Goal: Information Seeking & Learning: Learn about a topic

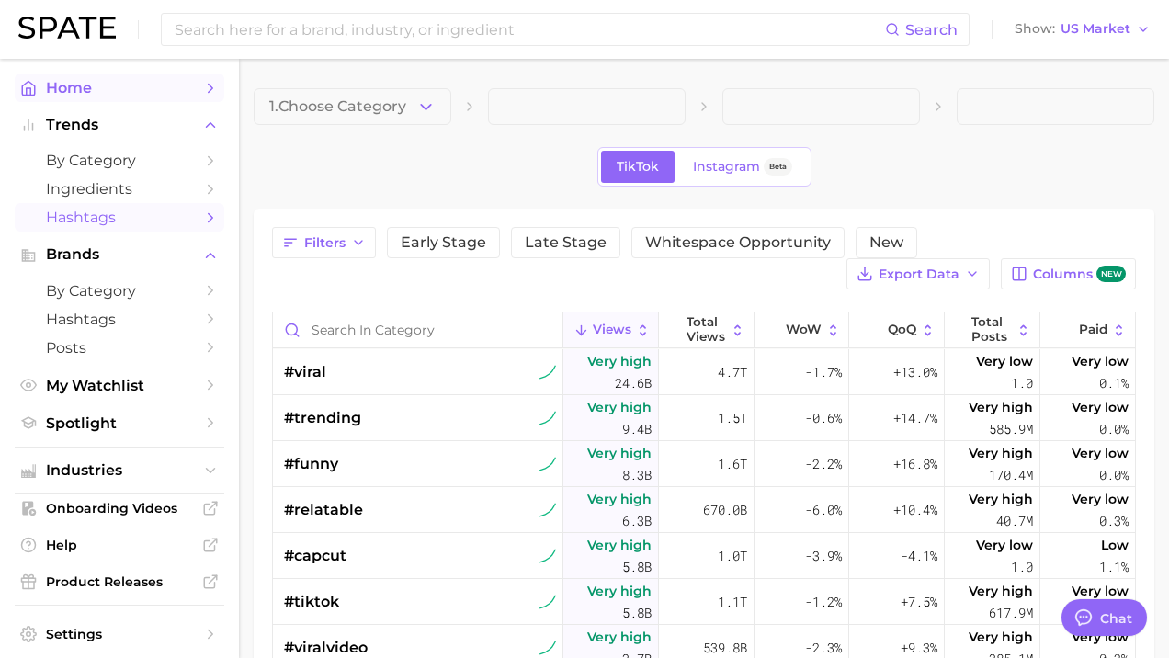
click at [65, 94] on span "Home" at bounding box center [119, 87] width 147 height 17
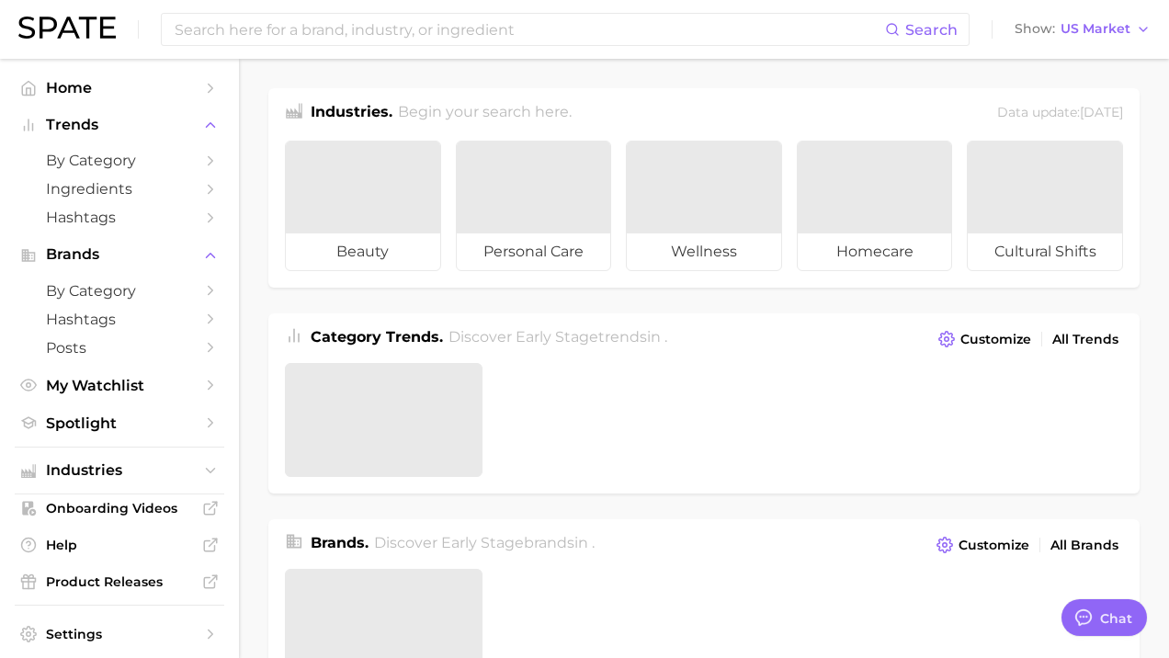
type textarea "x"
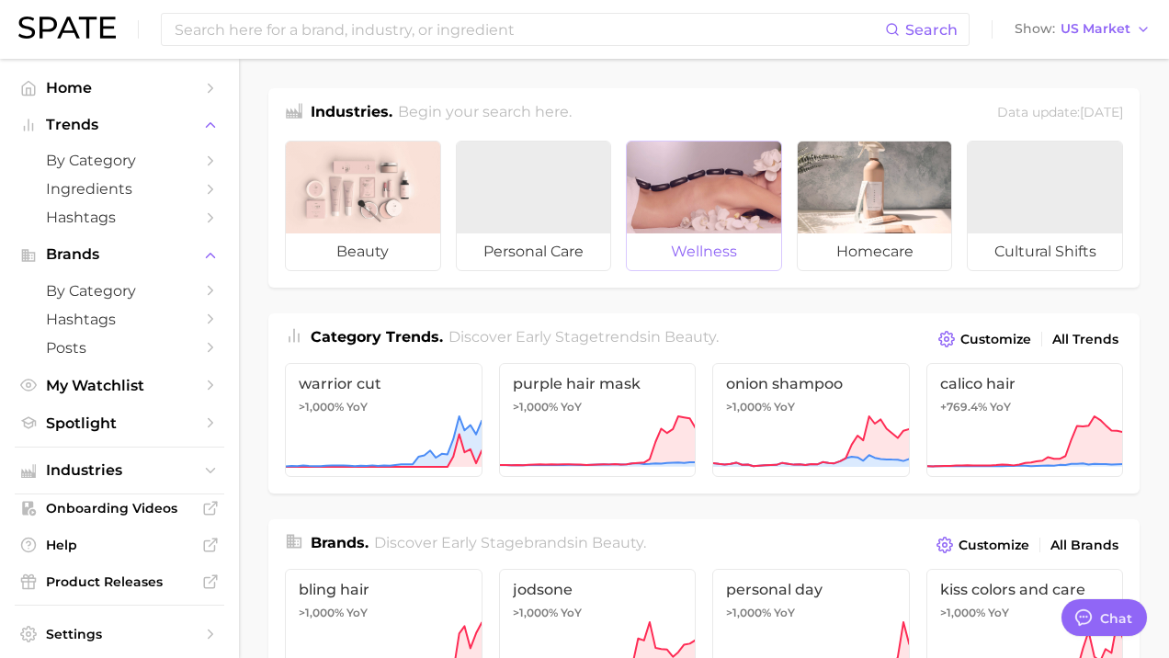
click at [687, 195] on div at bounding box center [704, 188] width 154 height 92
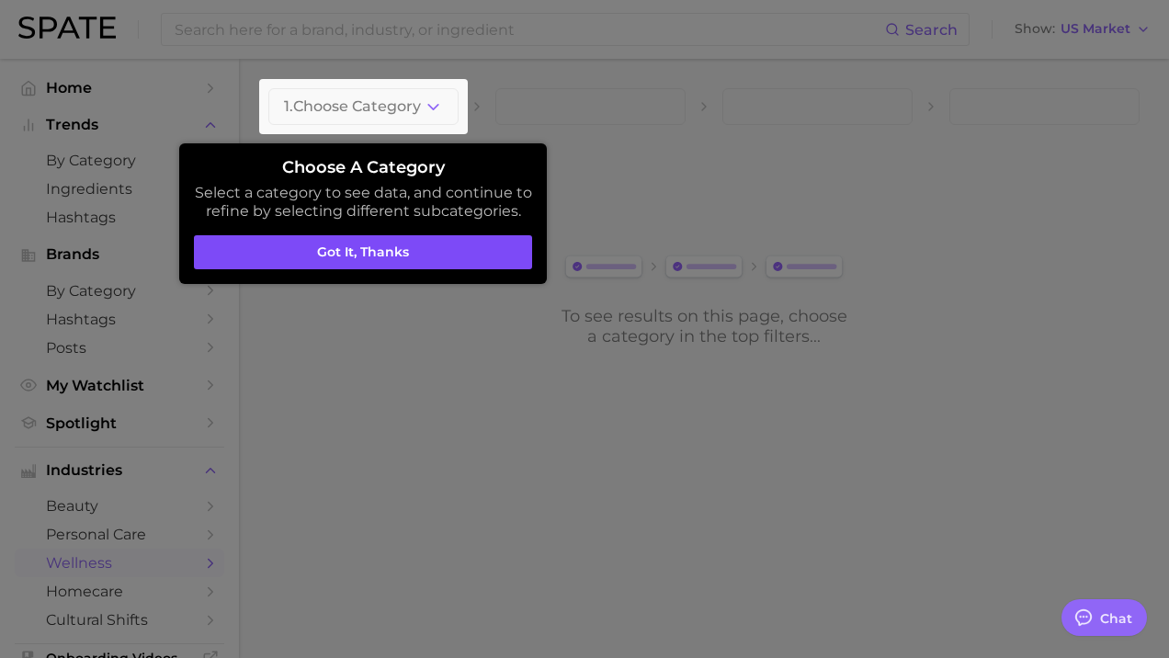
click at [437, 257] on button "Got it, thanks" at bounding box center [363, 252] width 338 height 35
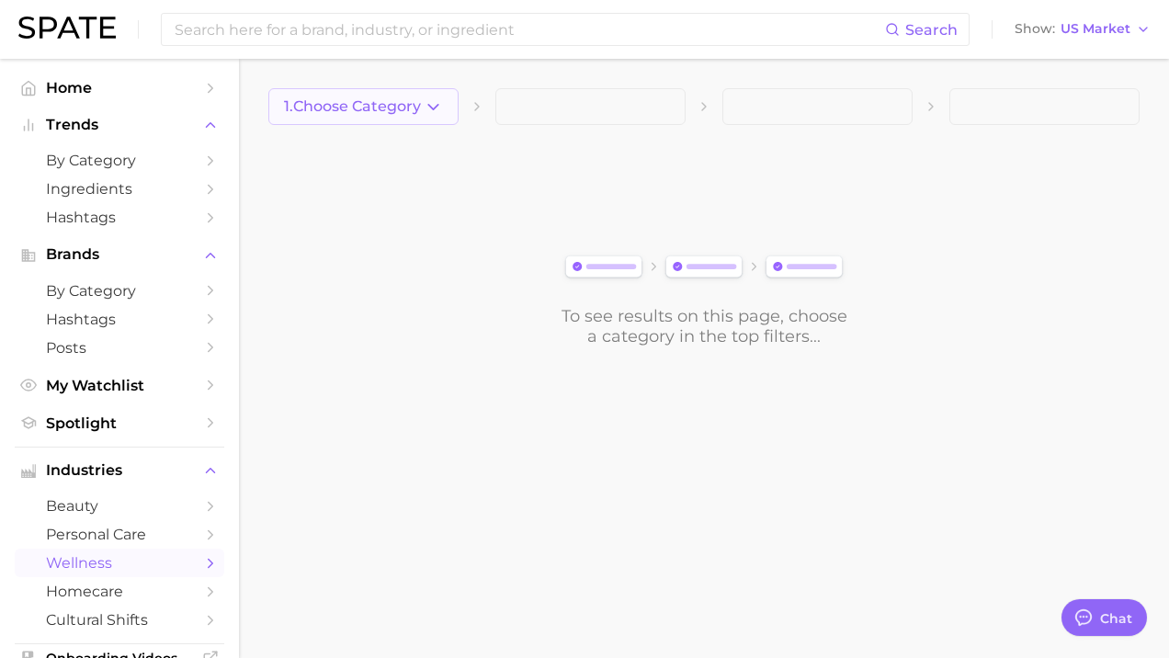
click at [426, 110] on icon "button" at bounding box center [433, 106] width 19 height 19
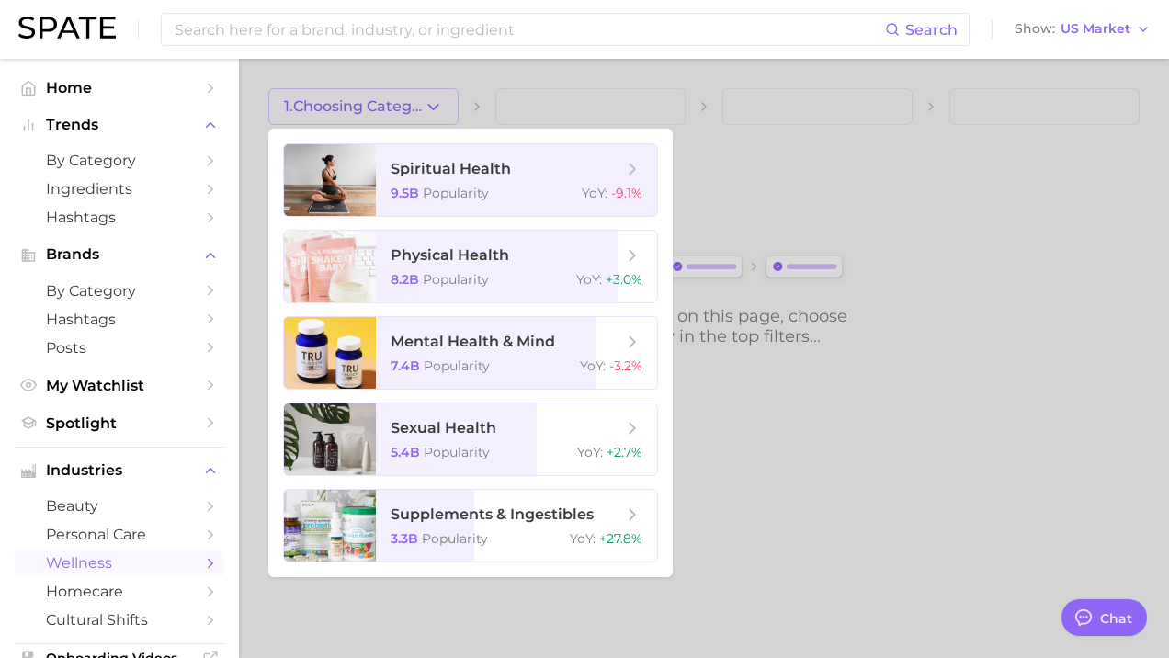
click at [732, 473] on div at bounding box center [584, 329] width 1169 height 658
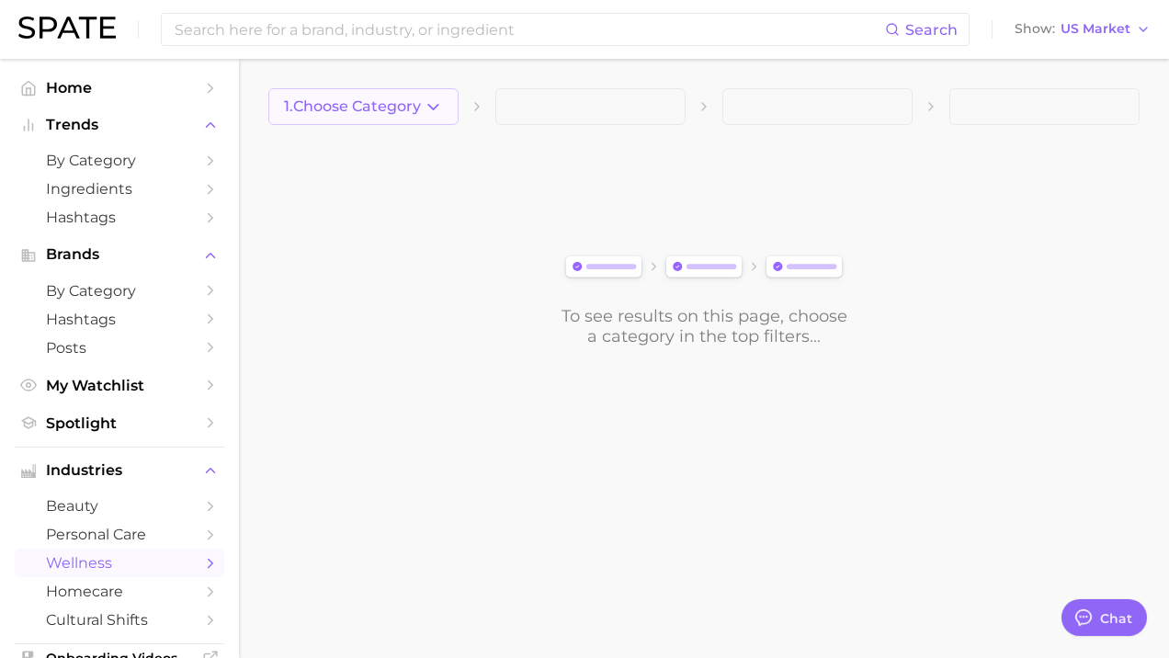
click at [432, 120] on button "1. Choose Category" at bounding box center [363, 106] width 190 height 37
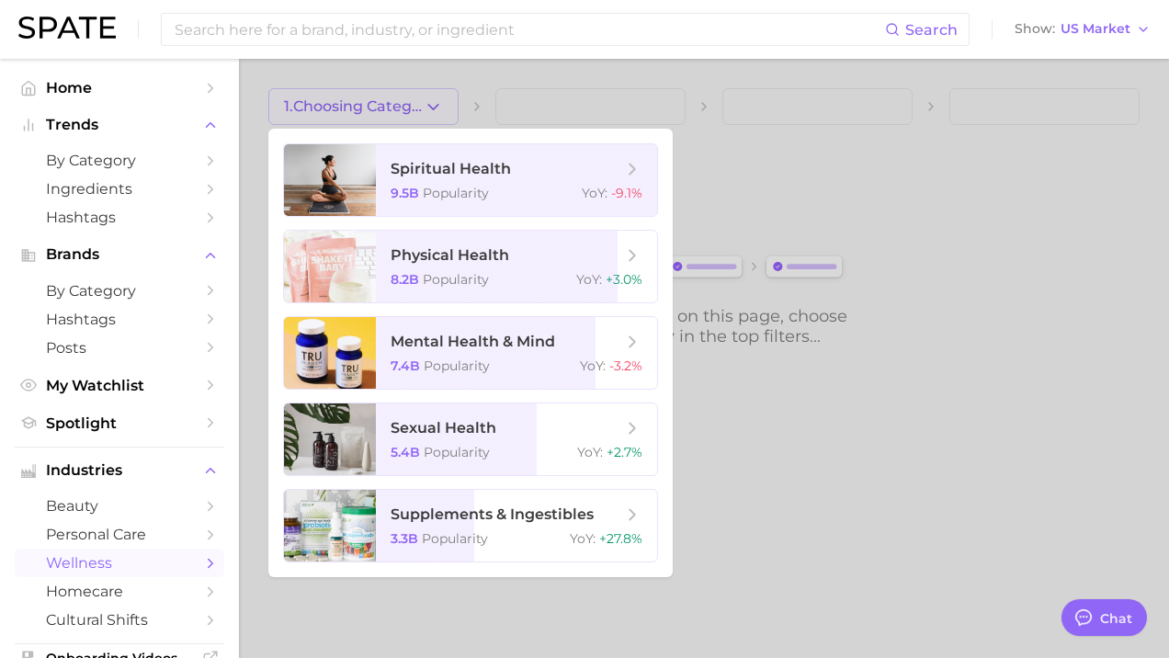
drag, startPoint x: 470, startPoint y: 78, endPoint x: 407, endPoint y: 80, distance: 62.5
click at [469, 78] on div at bounding box center [584, 329] width 1169 height 658
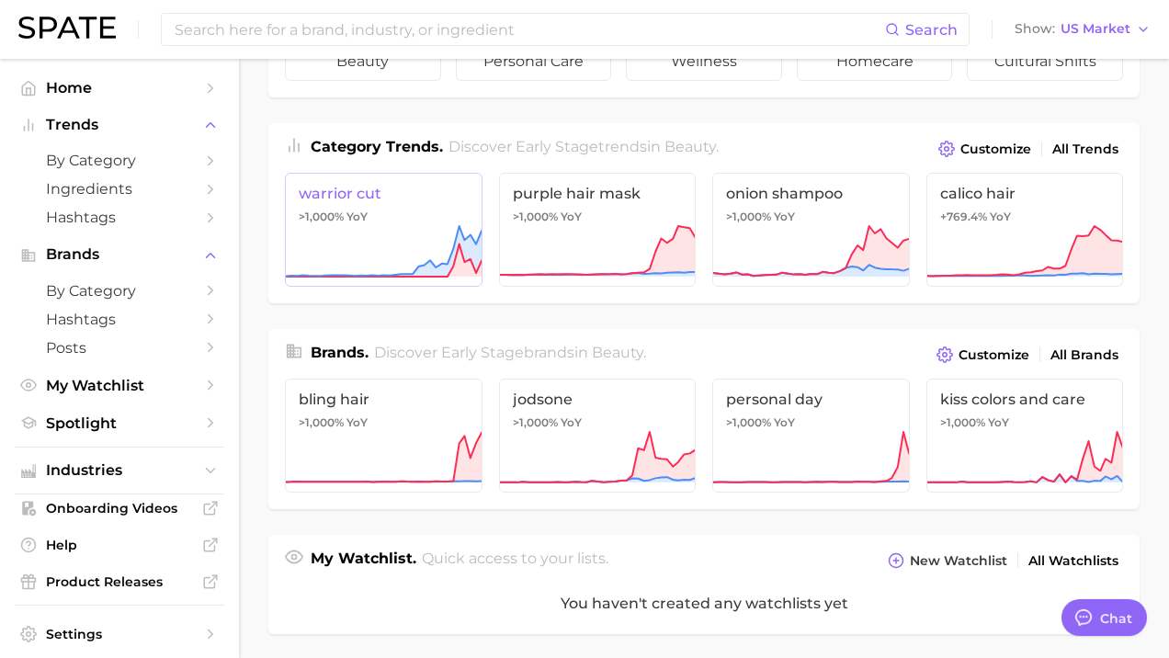
scroll to position [193, 0]
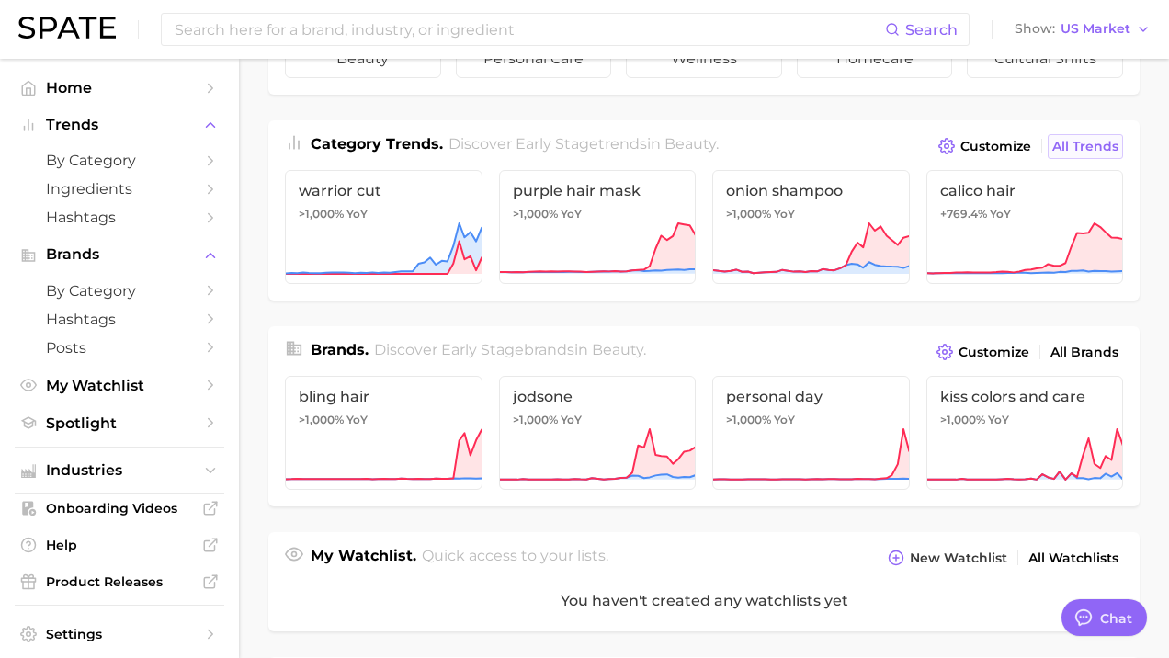
click at [956, 142] on span "All Trends" at bounding box center [1085, 147] width 66 height 16
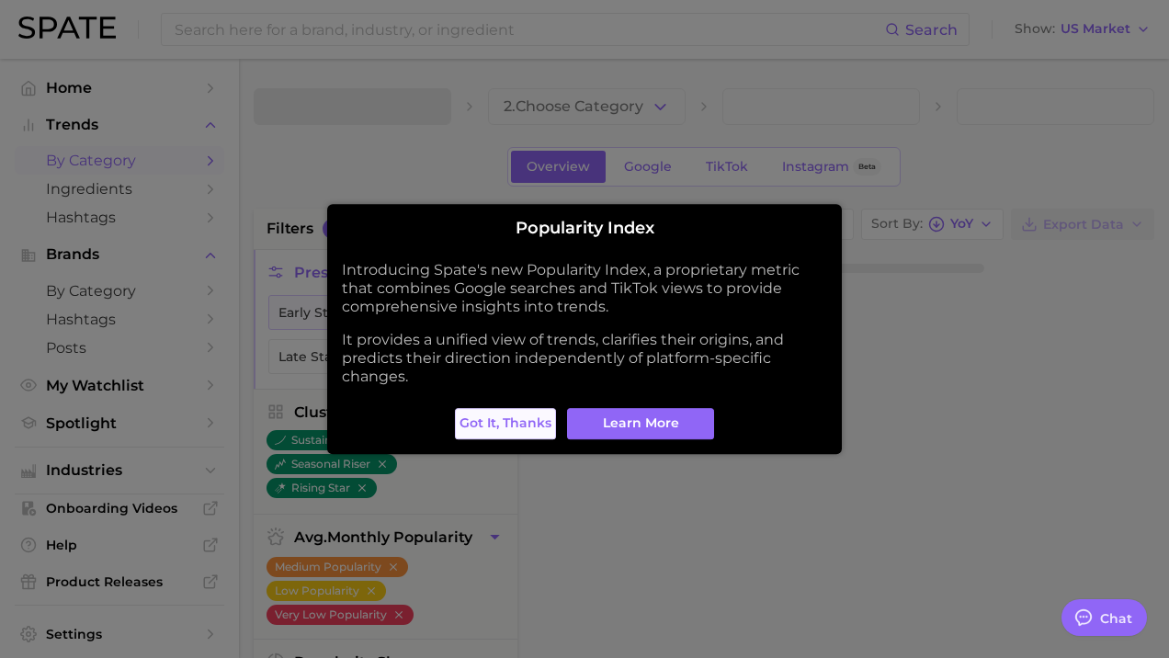
click at [492, 426] on span "Got it, thanks" at bounding box center [506, 423] width 92 height 16
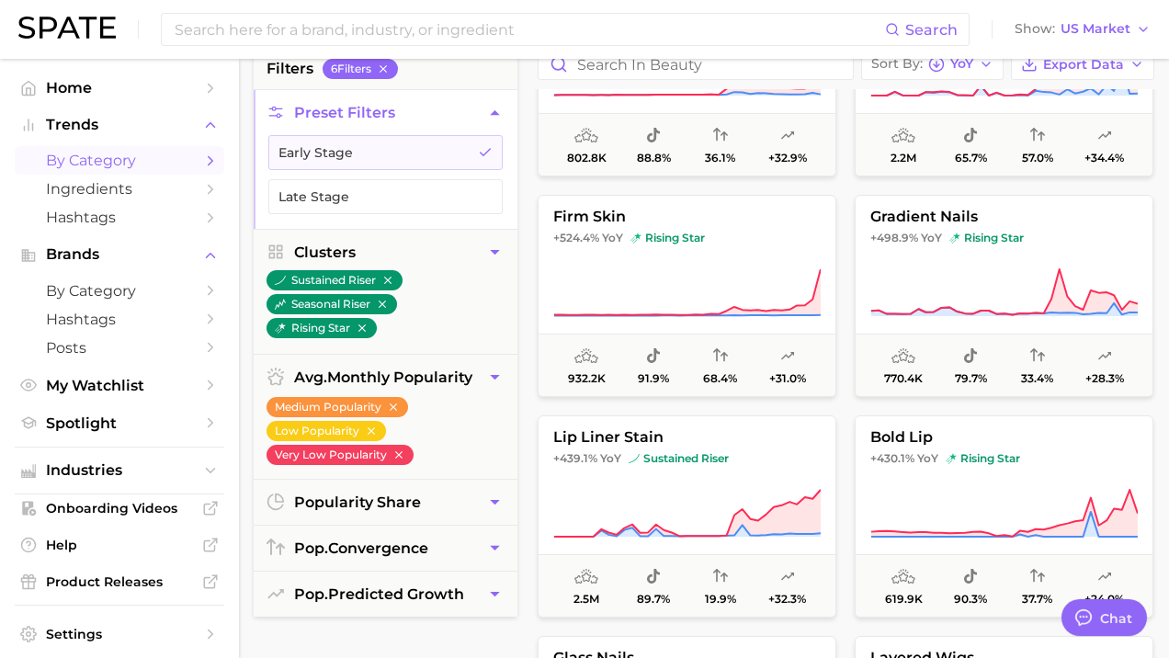
scroll to position [562, 0]
click at [787, 255] on button "firm skin +524.4% YoY rising star 932.2k 91.9% 68.4% +31.0%" at bounding box center [687, 295] width 299 height 202
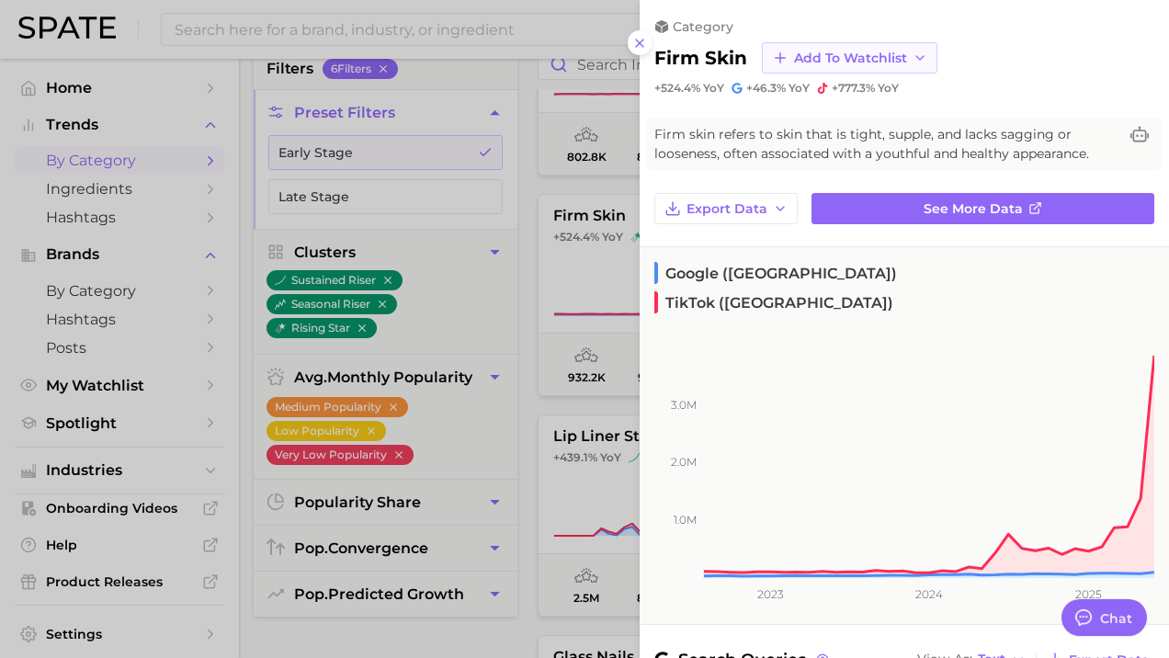
click at [869, 62] on span "Add to Watchlist" at bounding box center [850, 59] width 113 height 16
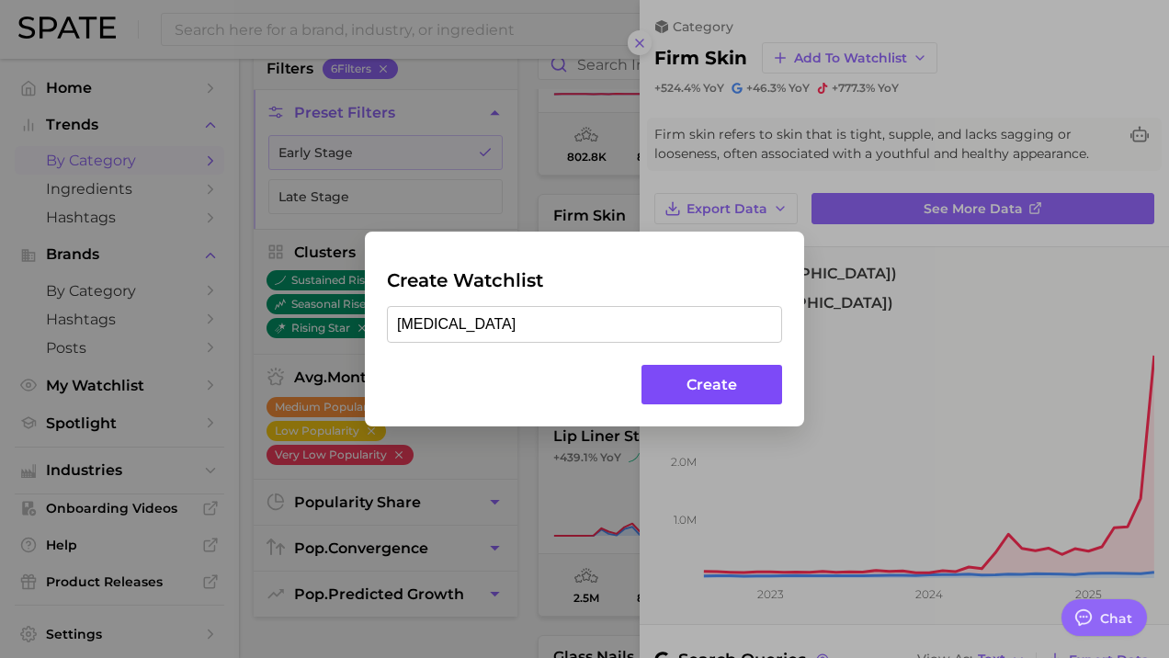
type input "[MEDICAL_DATA]"
click at [727, 390] on button "Create" at bounding box center [711, 385] width 141 height 40
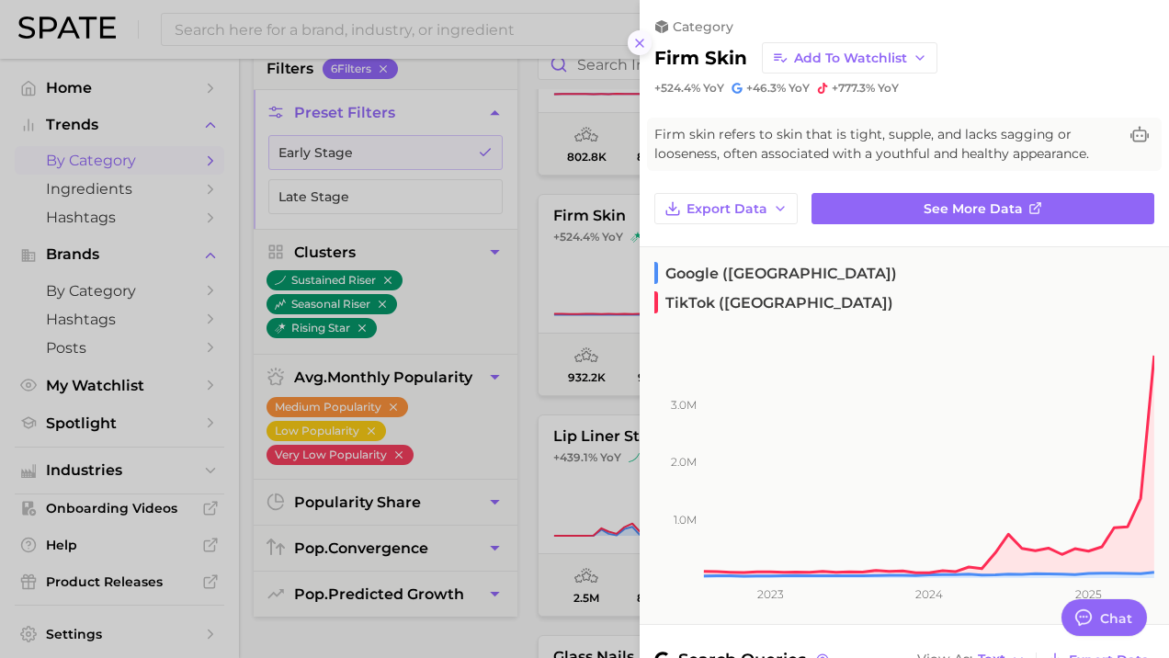
click at [640, 44] on icon at bounding box center [639, 43] width 15 height 15
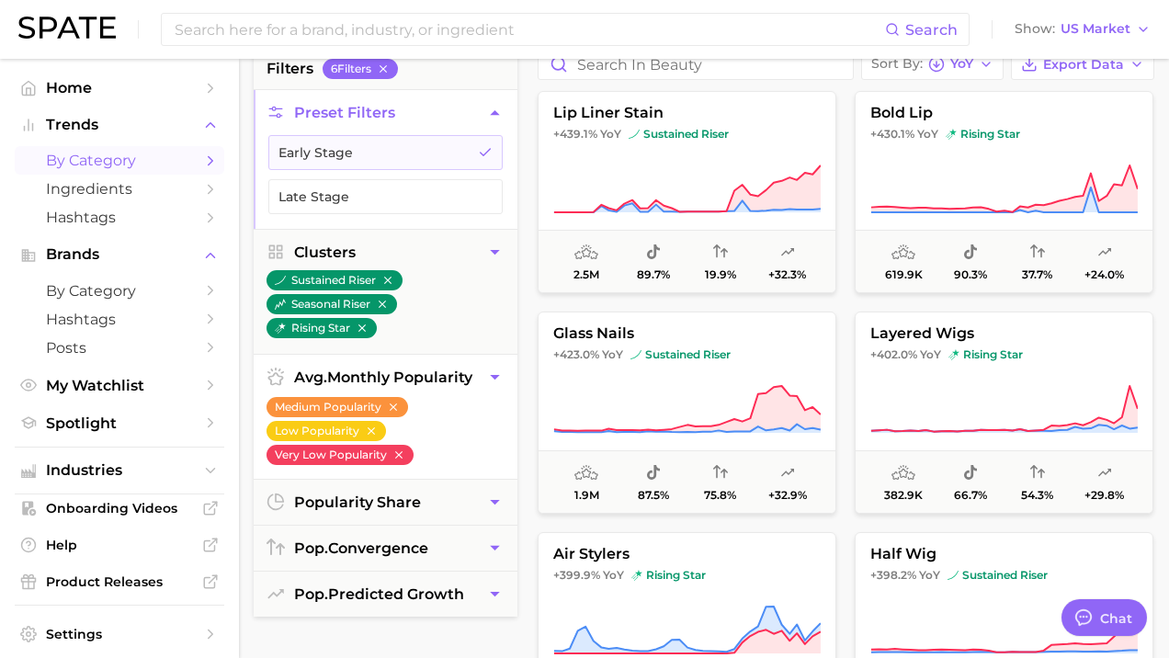
scroll to position [177, 0]
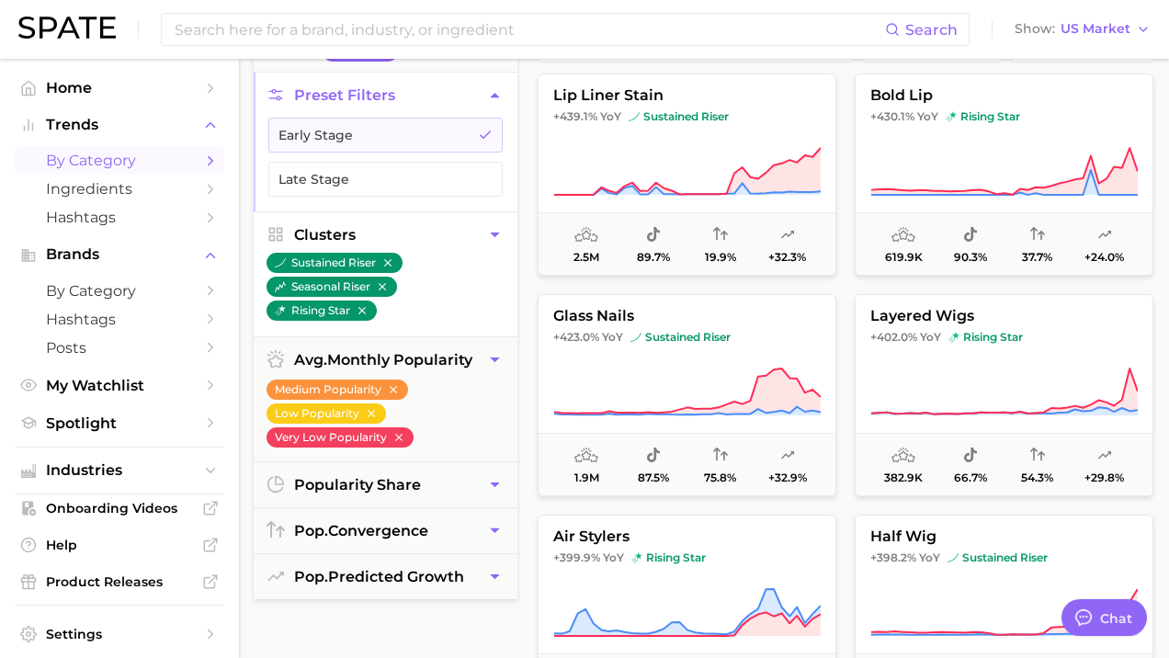
click at [496, 237] on icon "button" at bounding box center [494, 234] width 19 height 19
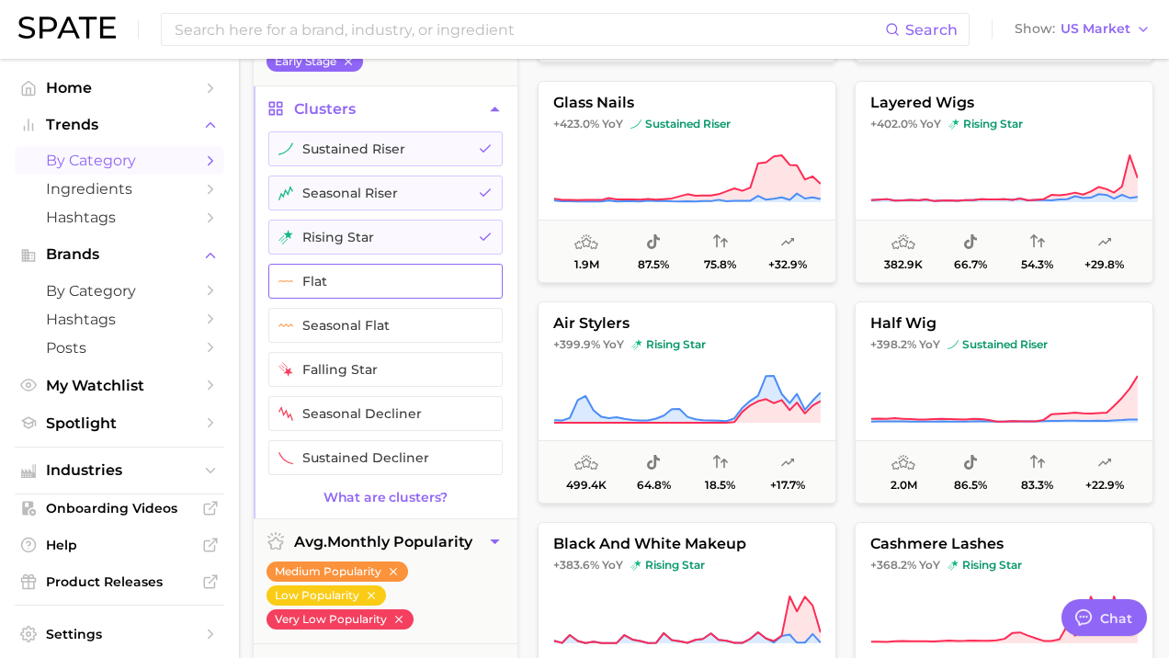
scroll to position [0, 0]
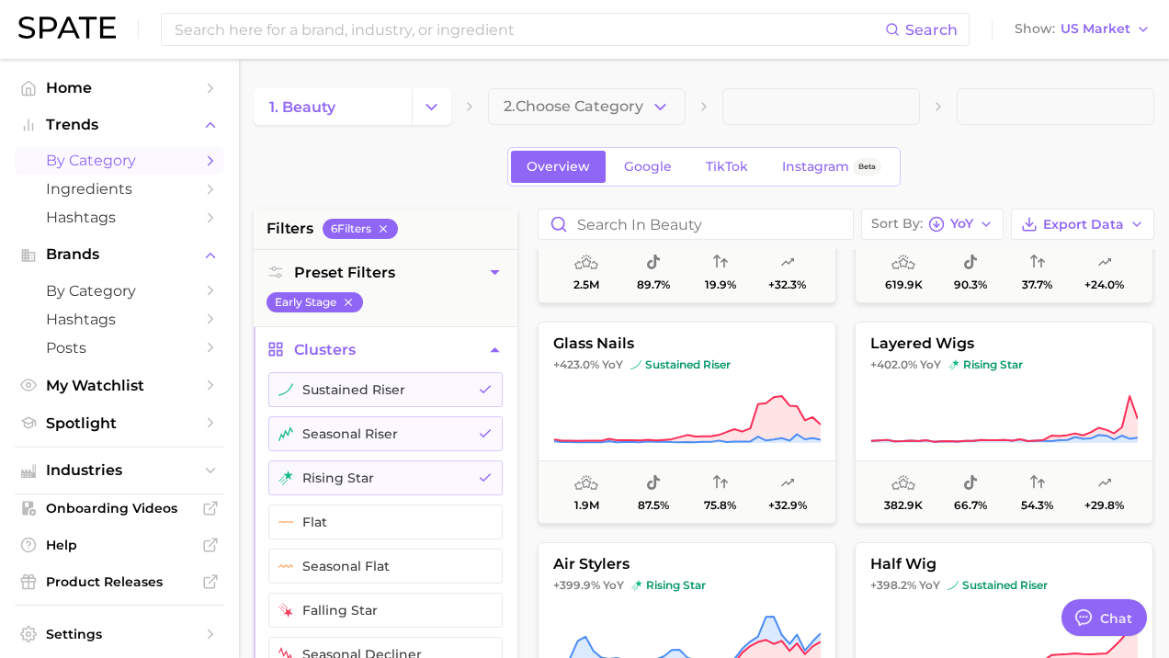
click at [98, 165] on span "by Category" at bounding box center [119, 160] width 147 height 17
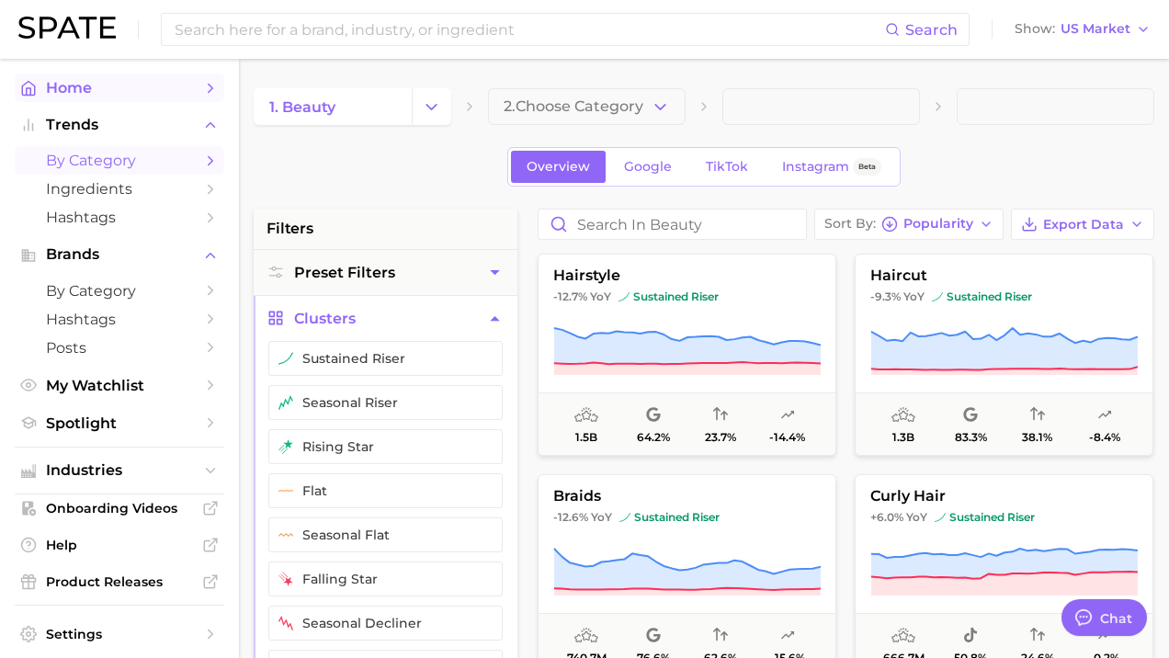
click at [88, 88] on span "Home" at bounding box center [119, 87] width 147 height 17
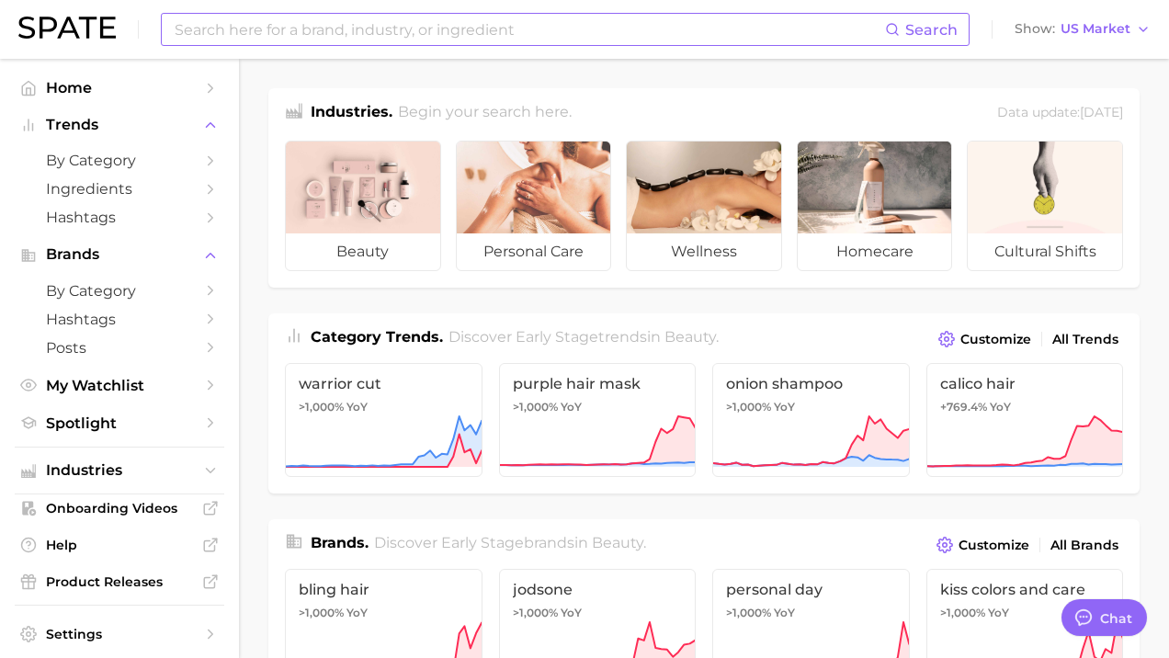
click at [385, 33] on input at bounding box center [529, 29] width 712 height 31
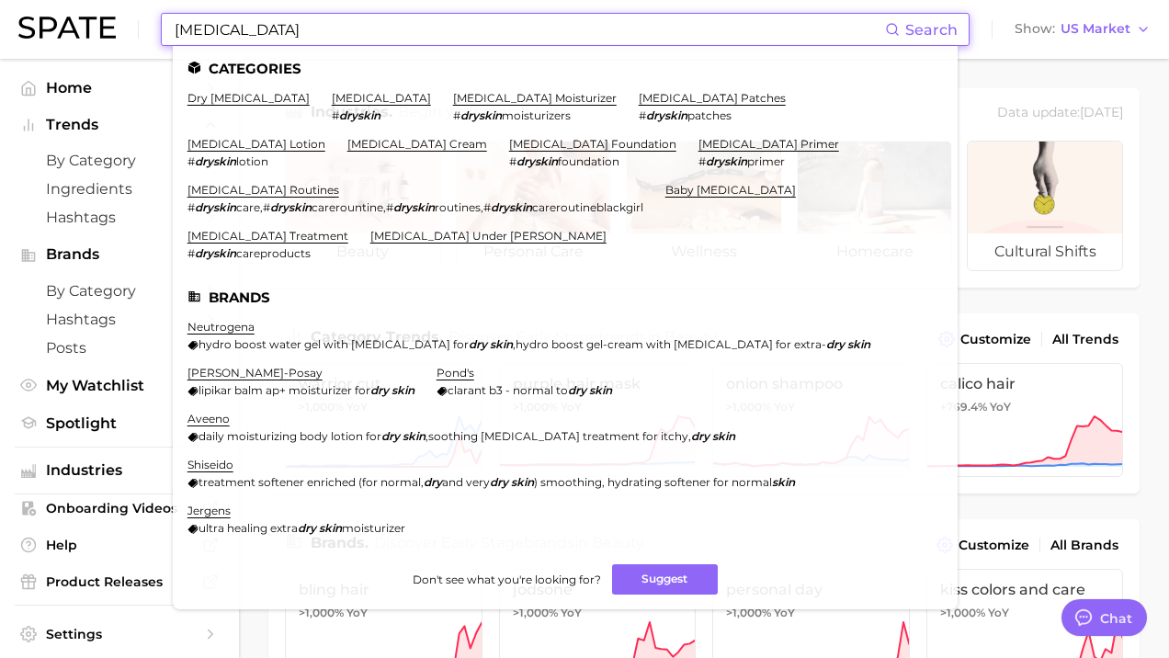
type input "[MEDICAL_DATA]"
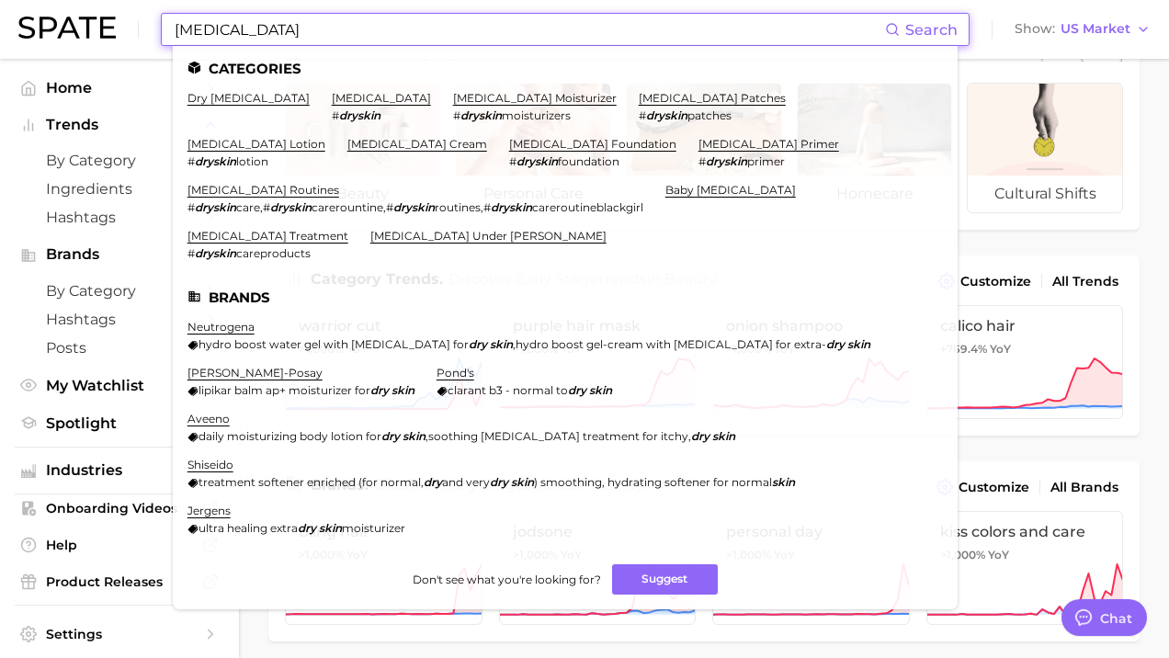
scroll to position [56, 0]
click at [339, 183] on link "[MEDICAL_DATA] routines" at bounding box center [263, 190] width 152 height 14
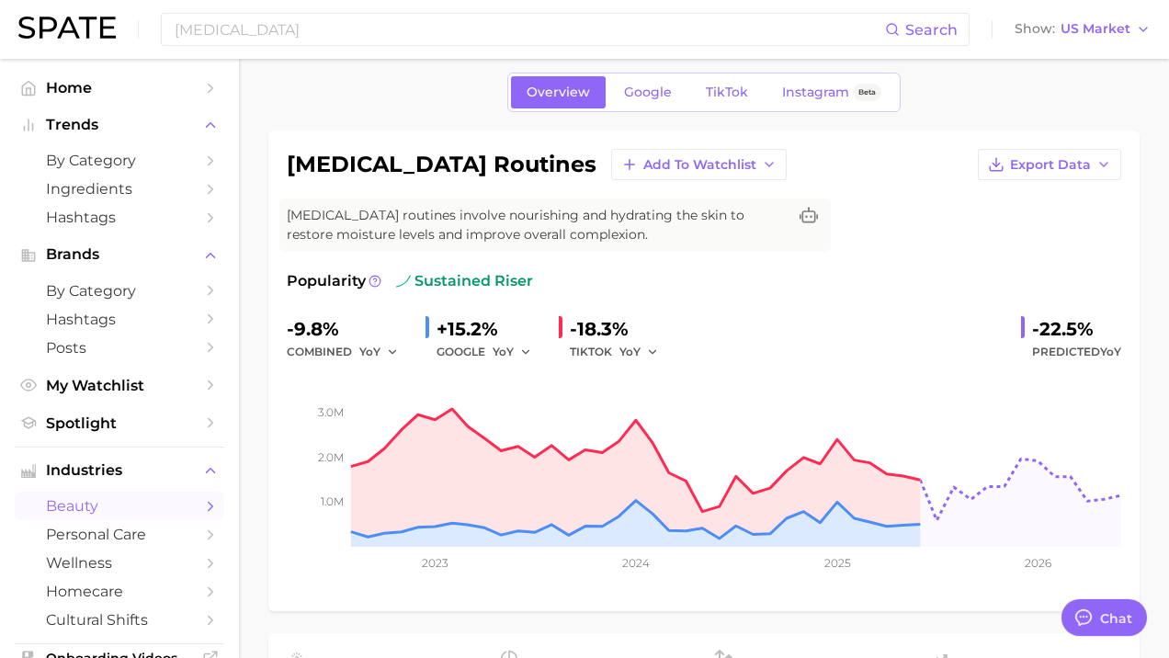
scroll to position [57, 0]
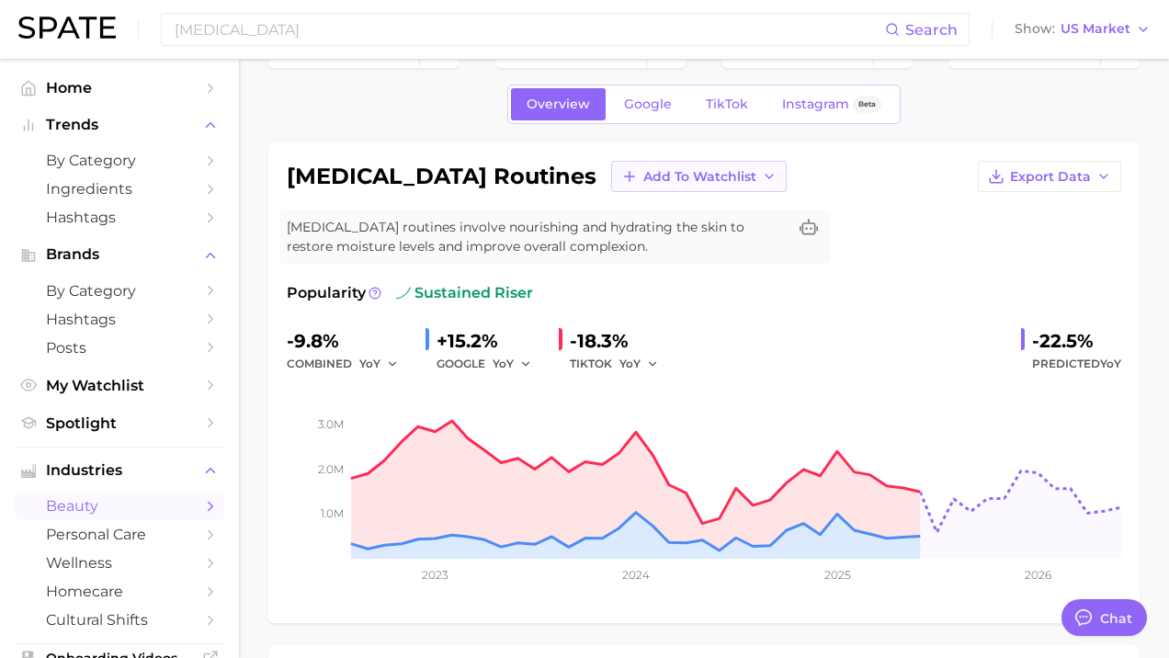
click at [643, 180] on span "Add to Watchlist" at bounding box center [699, 177] width 113 height 16
click at [636, 244] on button "[MEDICAL_DATA]" at bounding box center [712, 244] width 202 height 33
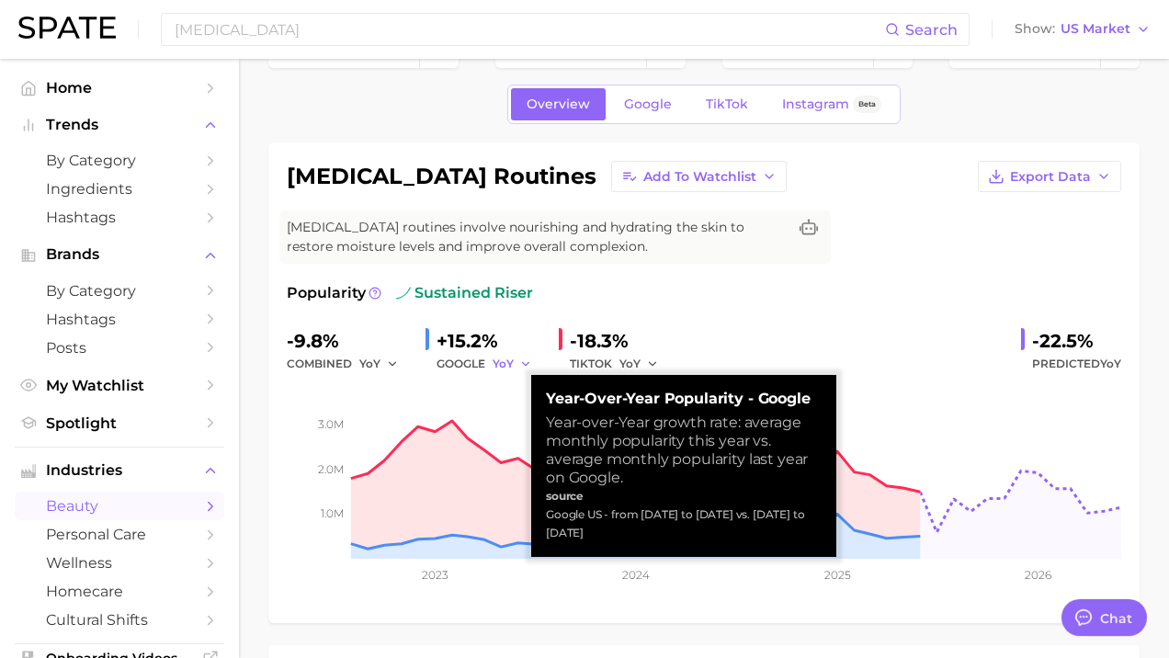
scroll to position [58, 0]
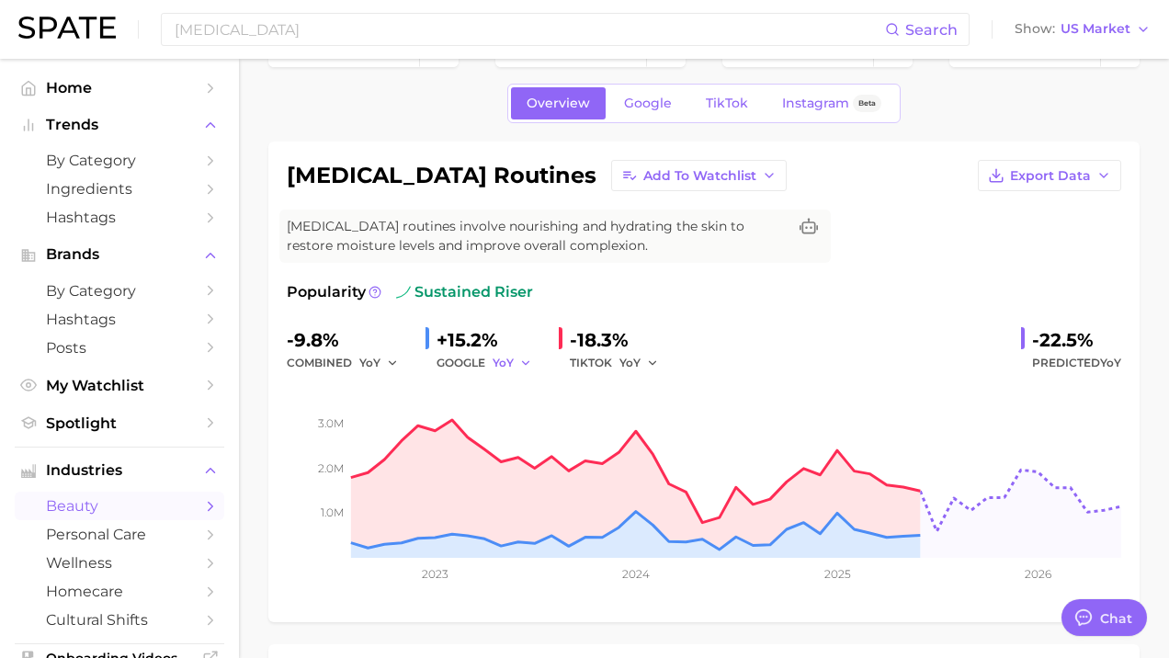
click at [528, 366] on icon "button" at bounding box center [525, 363] width 13 height 13
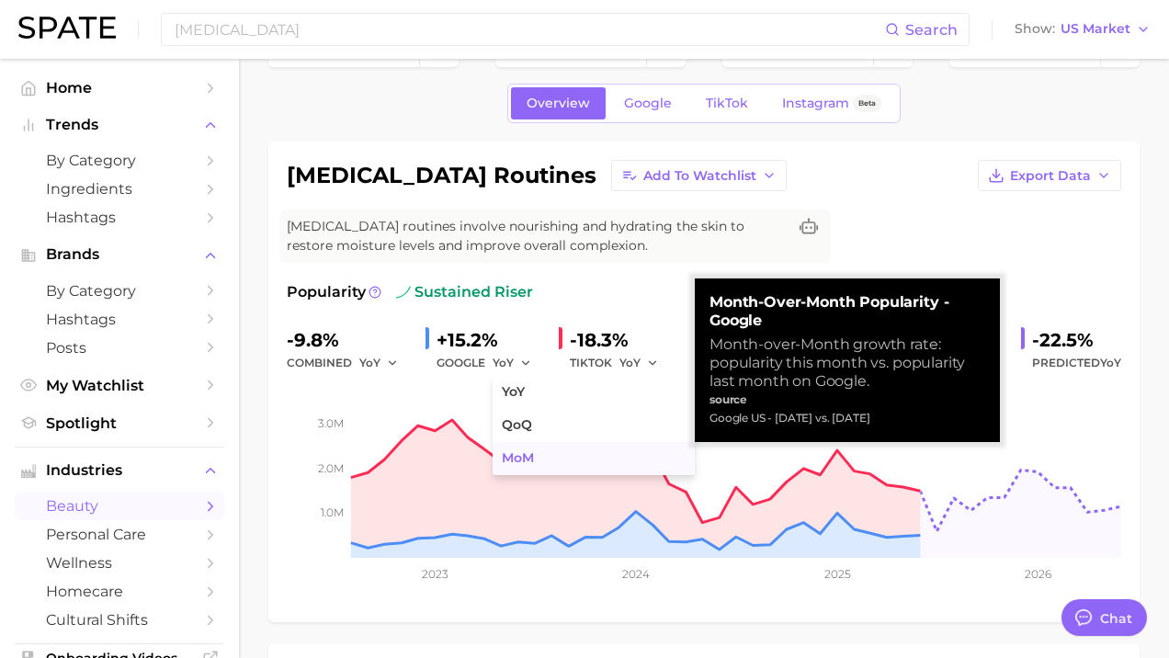
click at [539, 461] on button "MoM" at bounding box center [594, 458] width 202 height 33
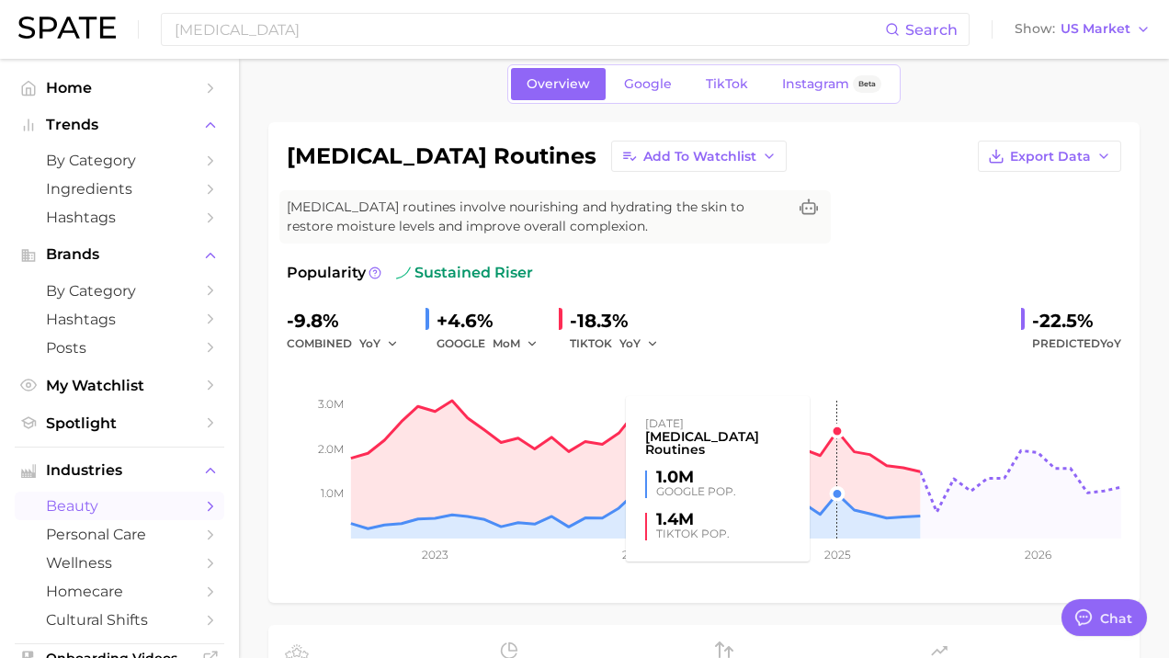
scroll to position [74, 0]
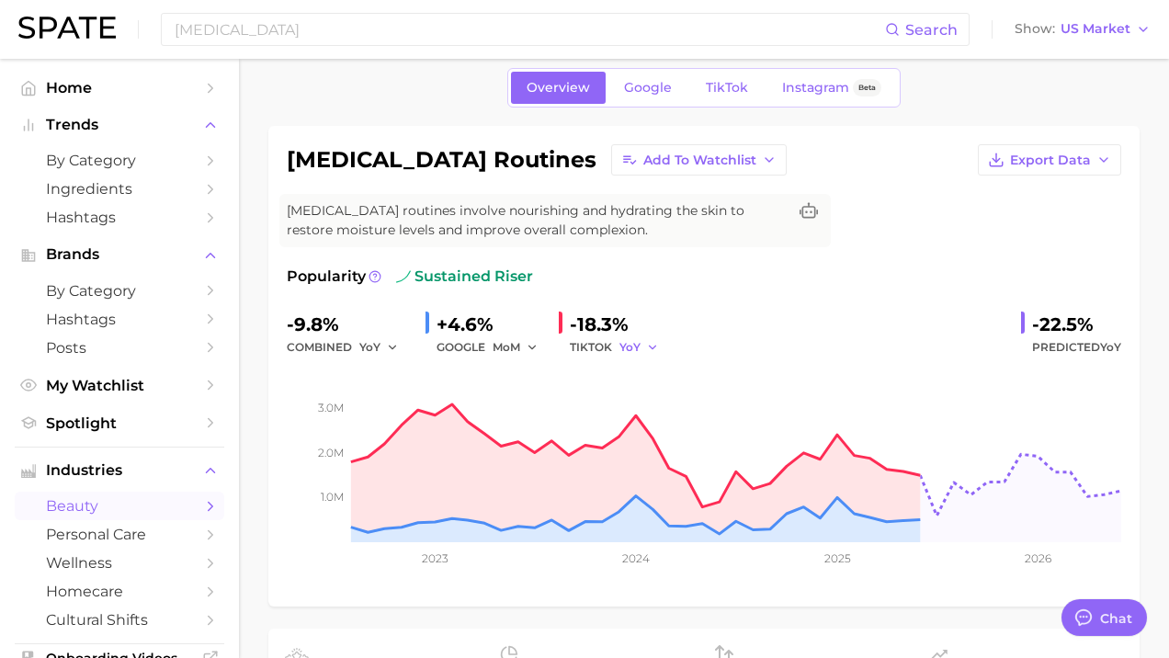
click at [651, 348] on polyline "button" at bounding box center [652, 347] width 6 height 3
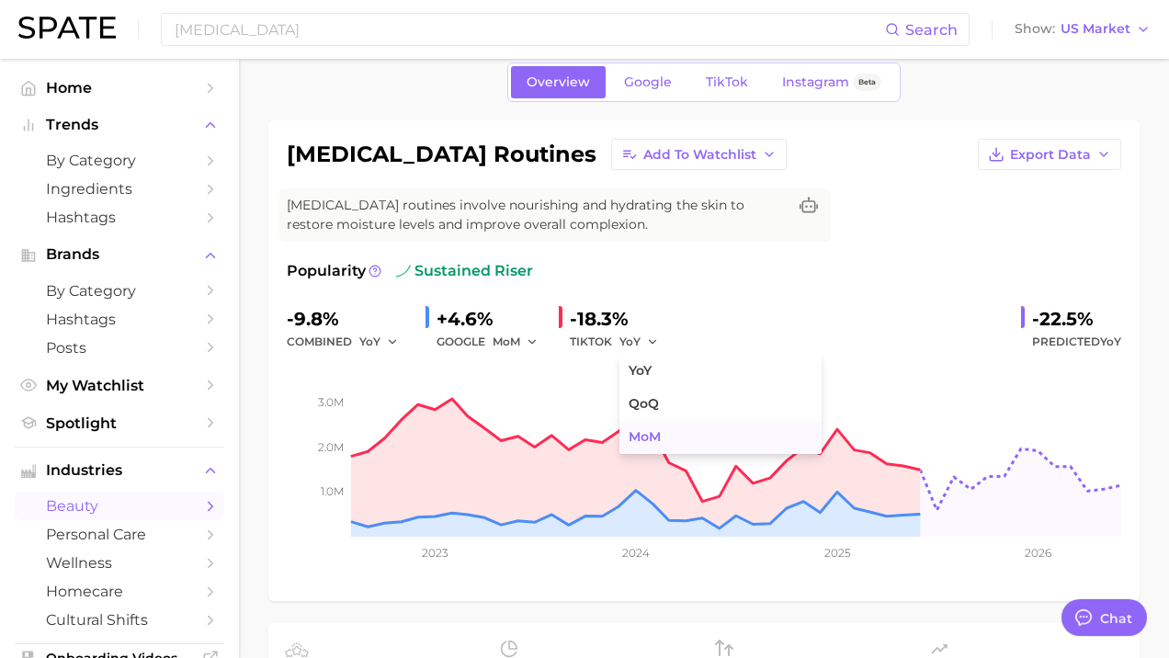
click at [634, 444] on span "MoM" at bounding box center [645, 437] width 32 height 16
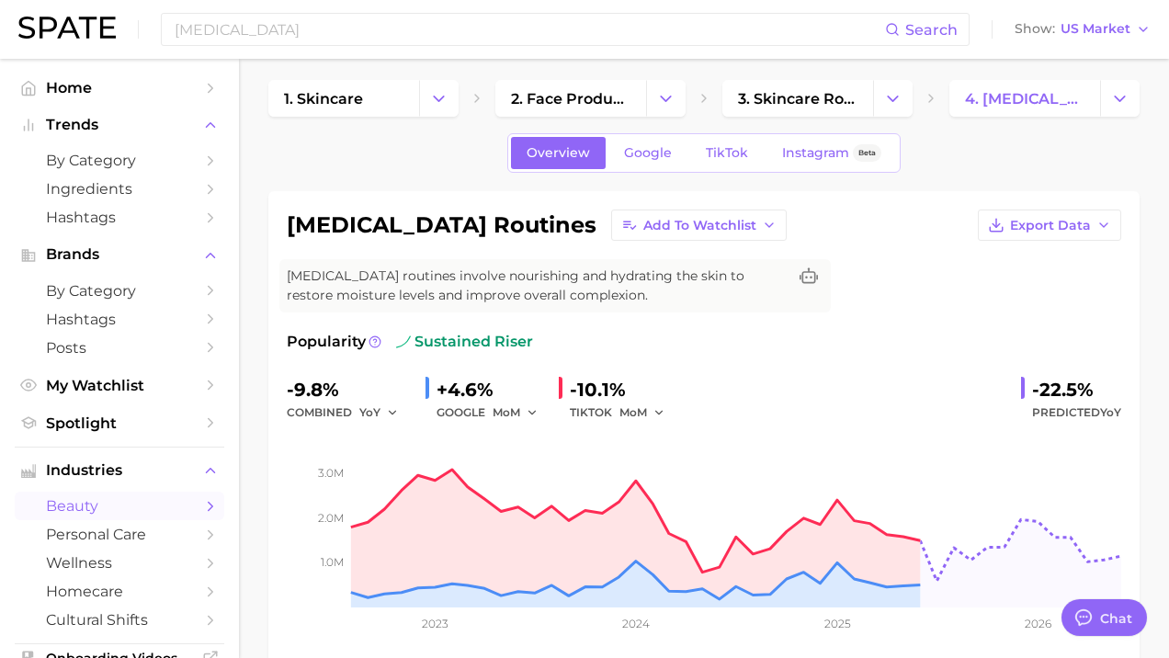
scroll to position [0, 0]
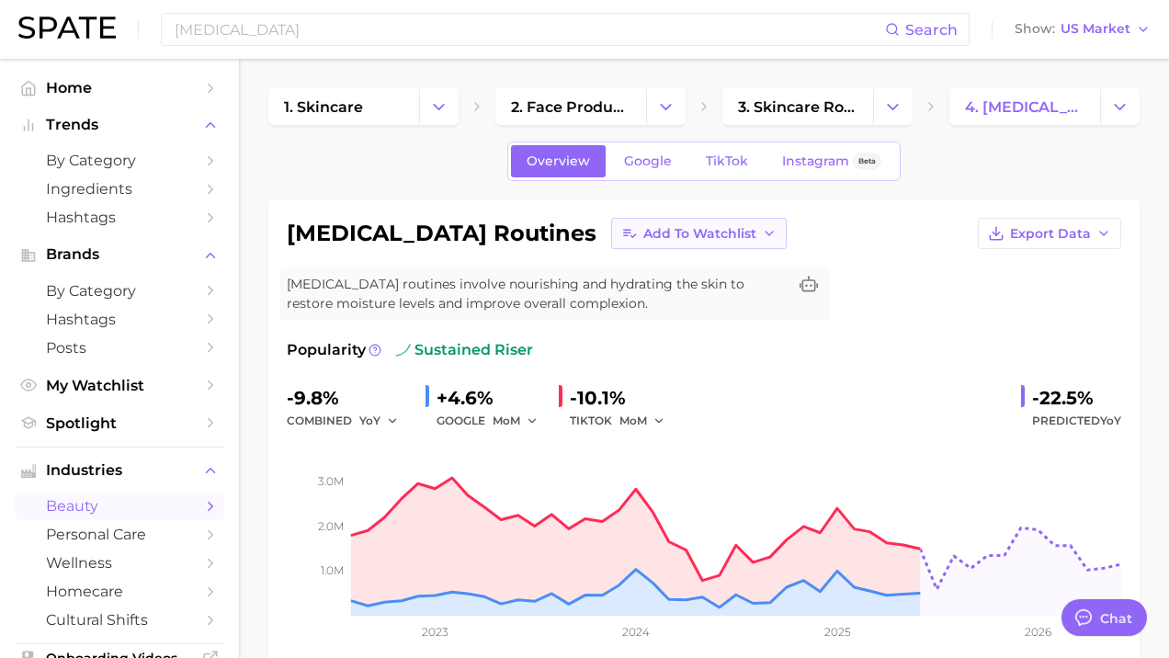
click at [643, 239] on span "Add to Watchlist" at bounding box center [699, 234] width 113 height 16
click at [642, 302] on span "[MEDICAL_DATA]" at bounding box center [699, 302] width 114 height 16
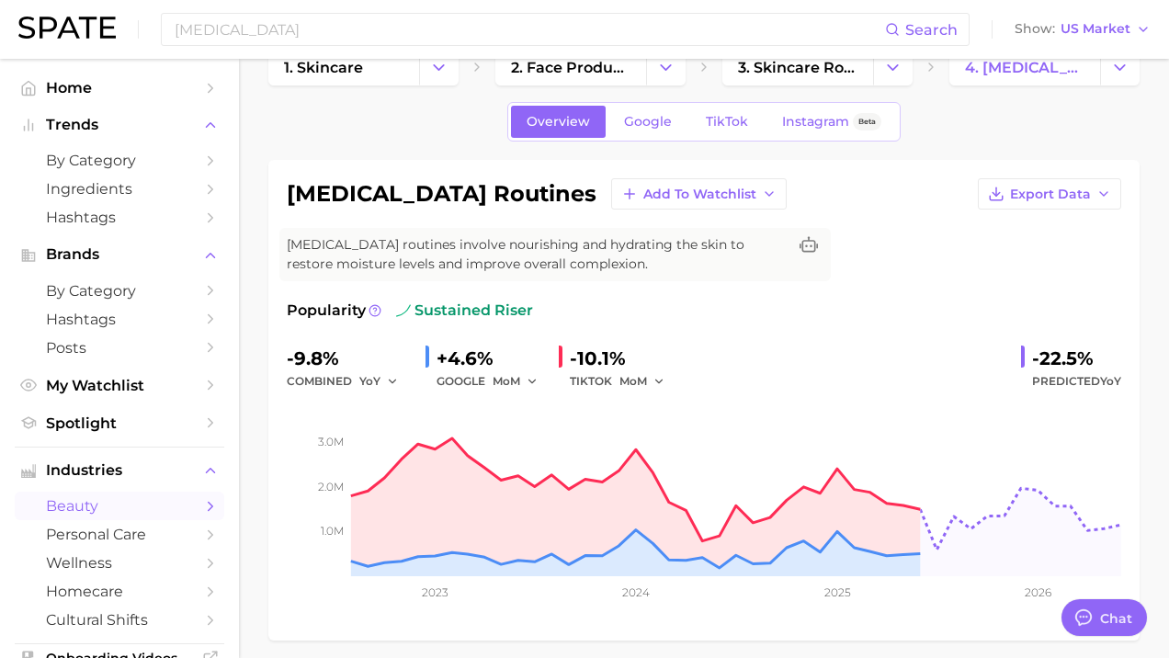
scroll to position [39, 0]
click at [641, 133] on link "Google" at bounding box center [647, 123] width 79 height 32
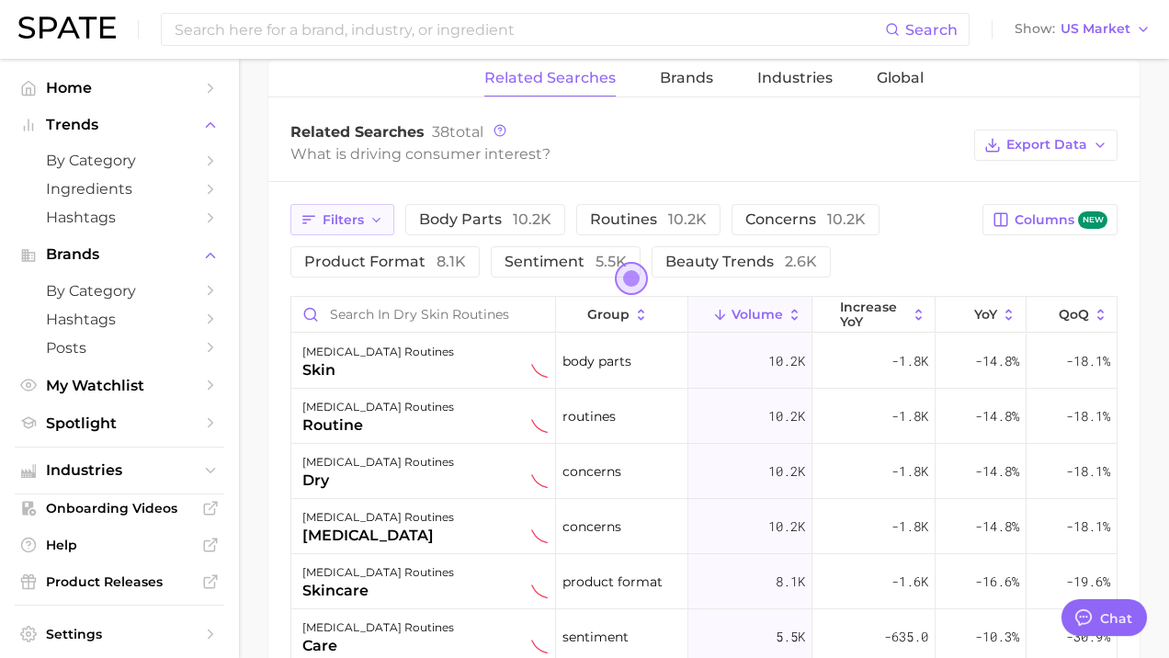
click at [372, 230] on button "Filters" at bounding box center [342, 219] width 104 height 31
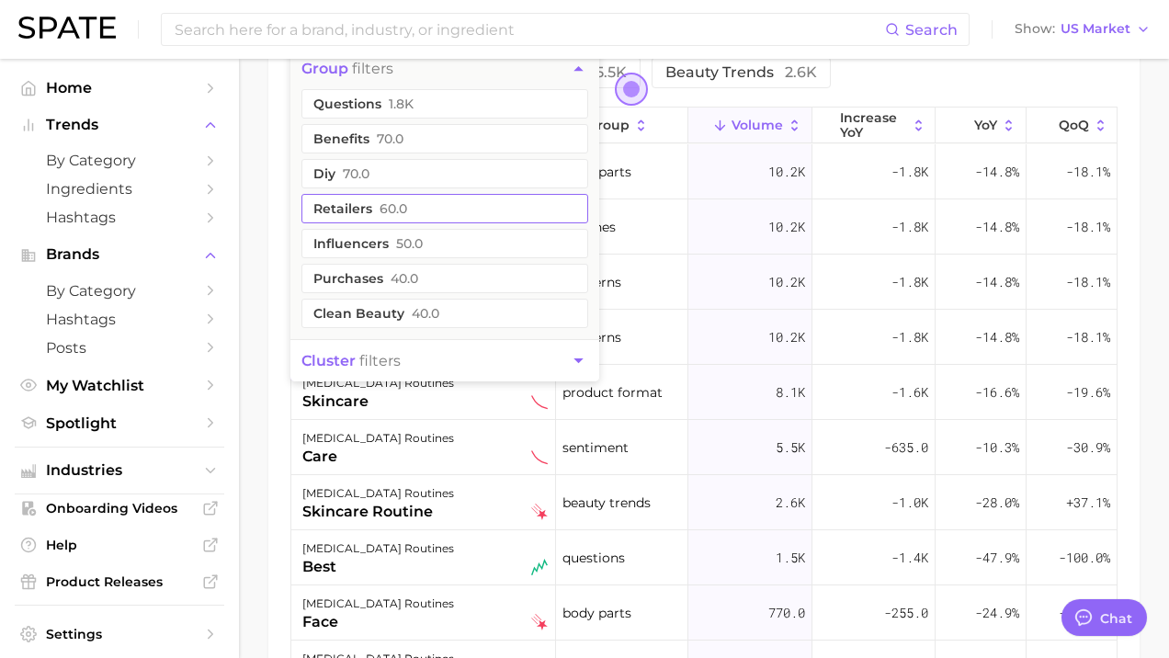
scroll to position [1114, 0]
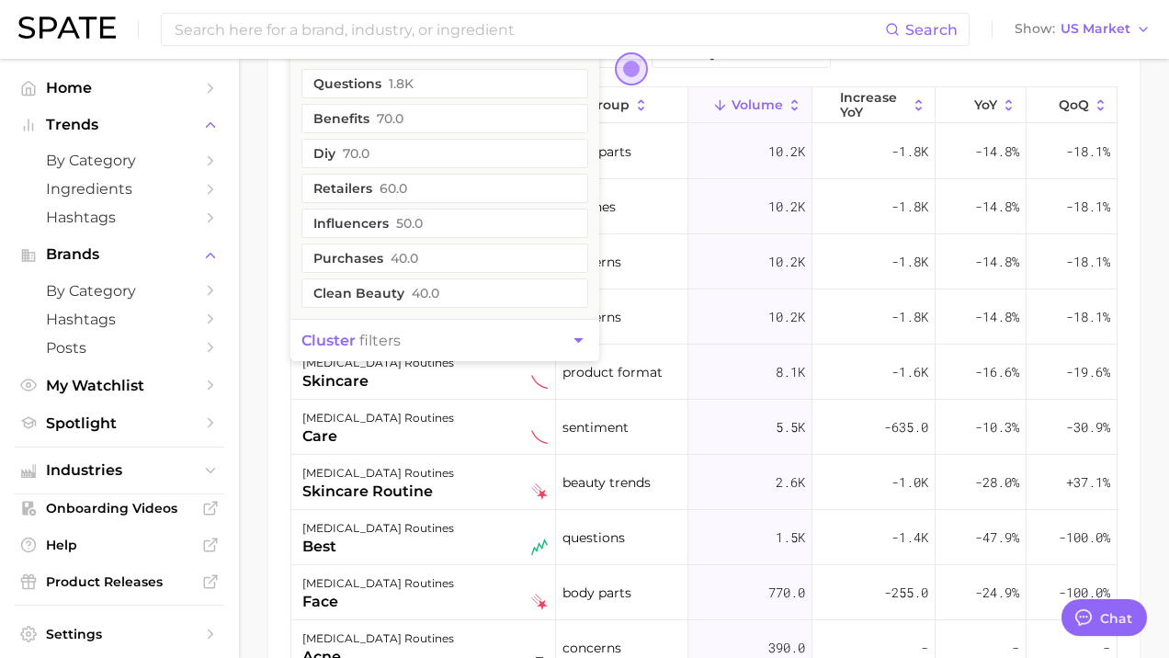
click at [346, 345] on span "cluster" at bounding box center [328, 340] width 54 height 17
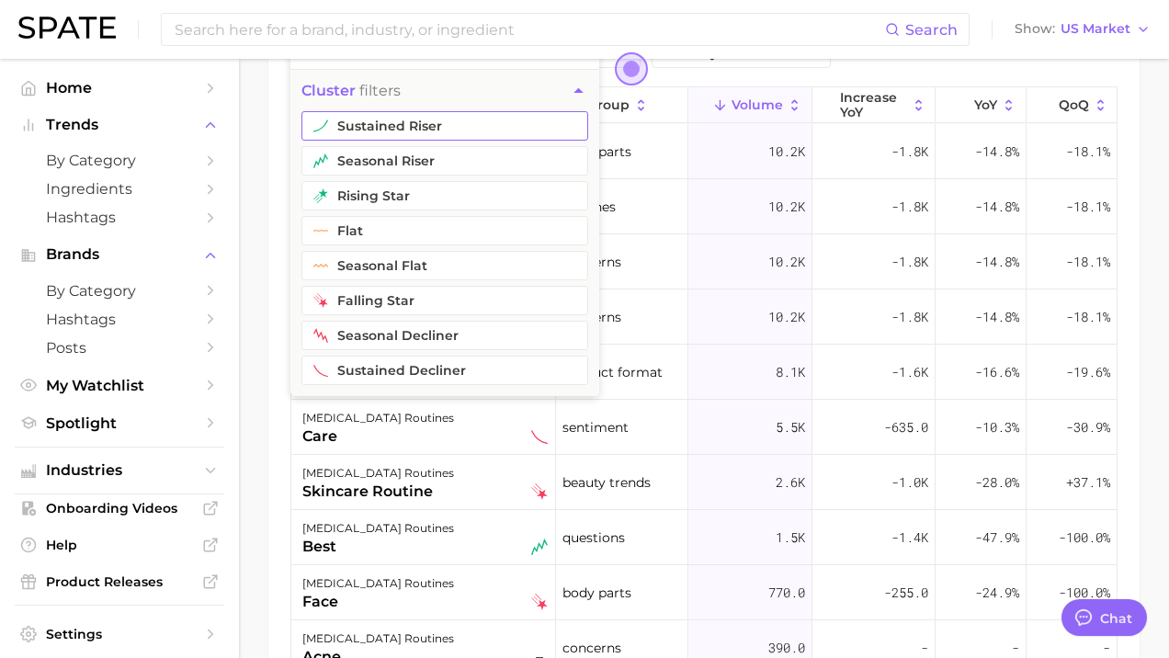
click at [444, 130] on button "sustained riser" at bounding box center [444, 125] width 287 height 29
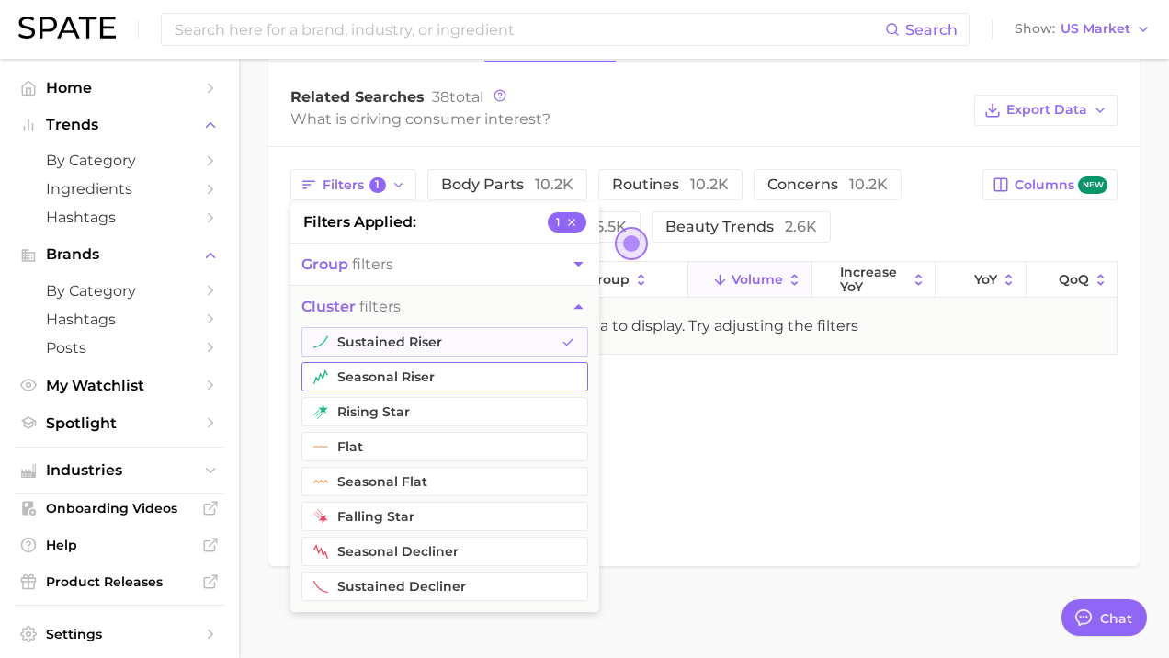
click at [449, 380] on button "seasonal riser" at bounding box center [444, 376] width 287 height 29
click at [458, 415] on button "rising star" at bounding box center [444, 411] width 287 height 29
click at [630, 472] on div "Related Searches Brands Industries Global Related Searches 38 total What is dri…" at bounding box center [703, 296] width 871 height 540
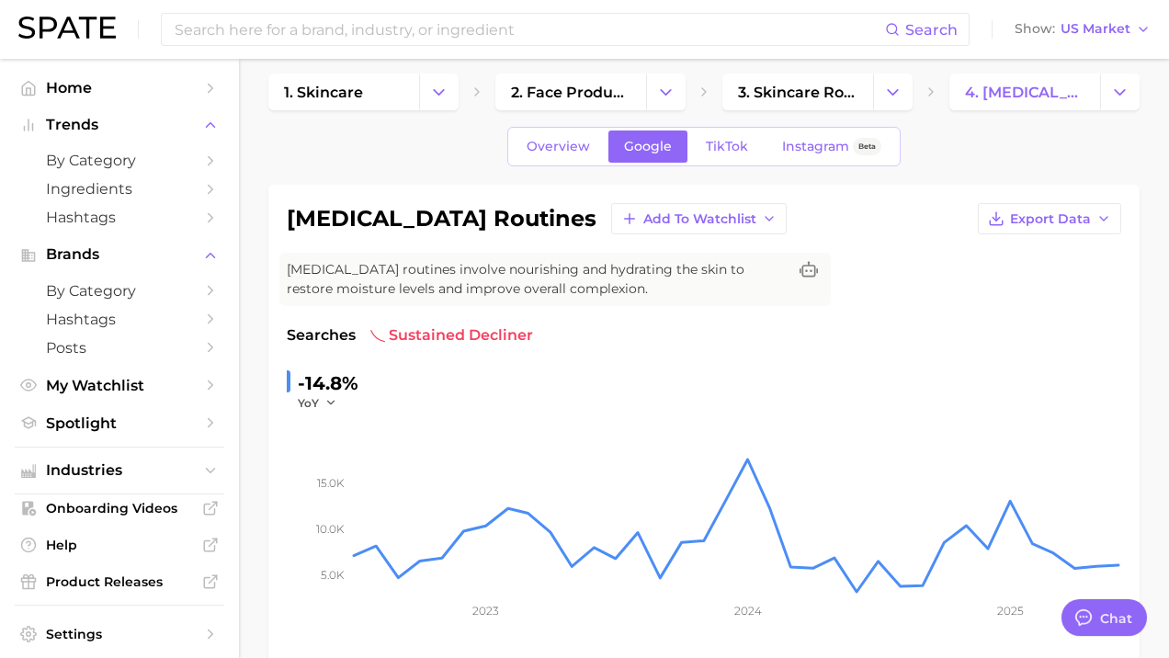
scroll to position [24, 0]
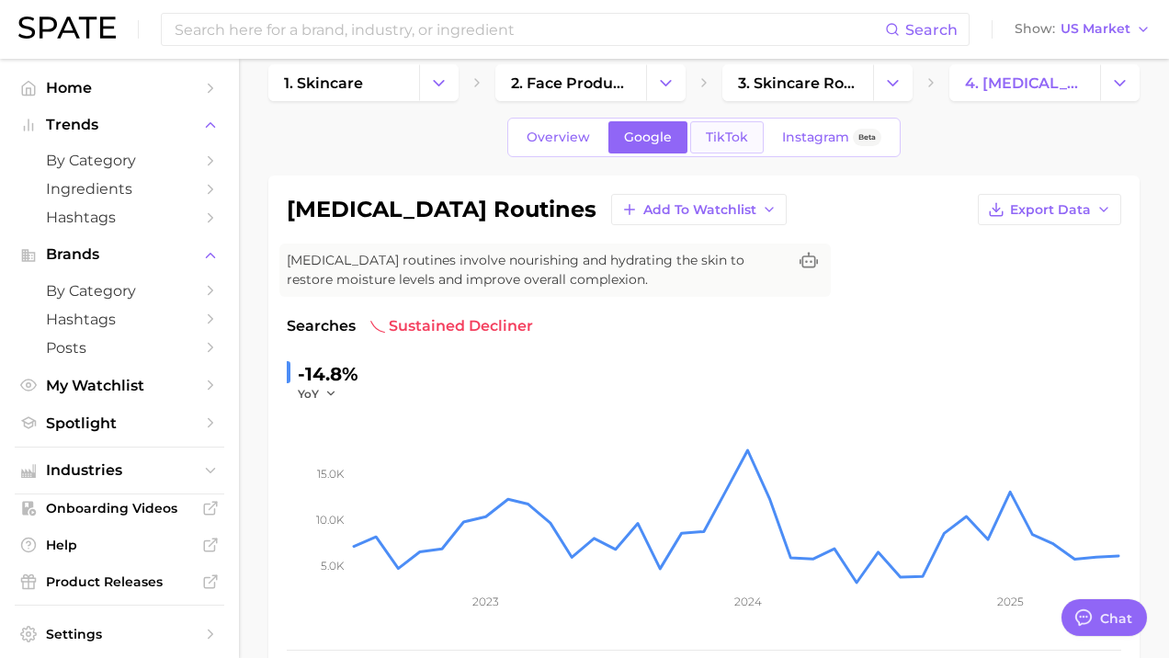
click at [731, 141] on link "TikTok" at bounding box center [727, 137] width 74 height 32
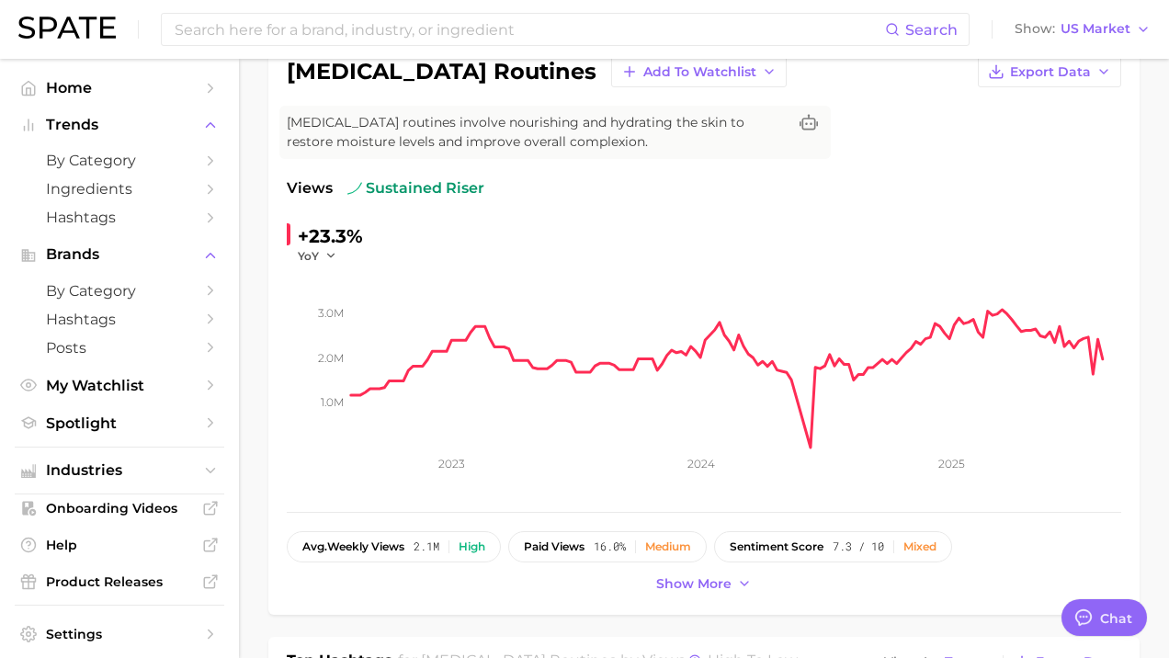
scroll to position [172, 0]
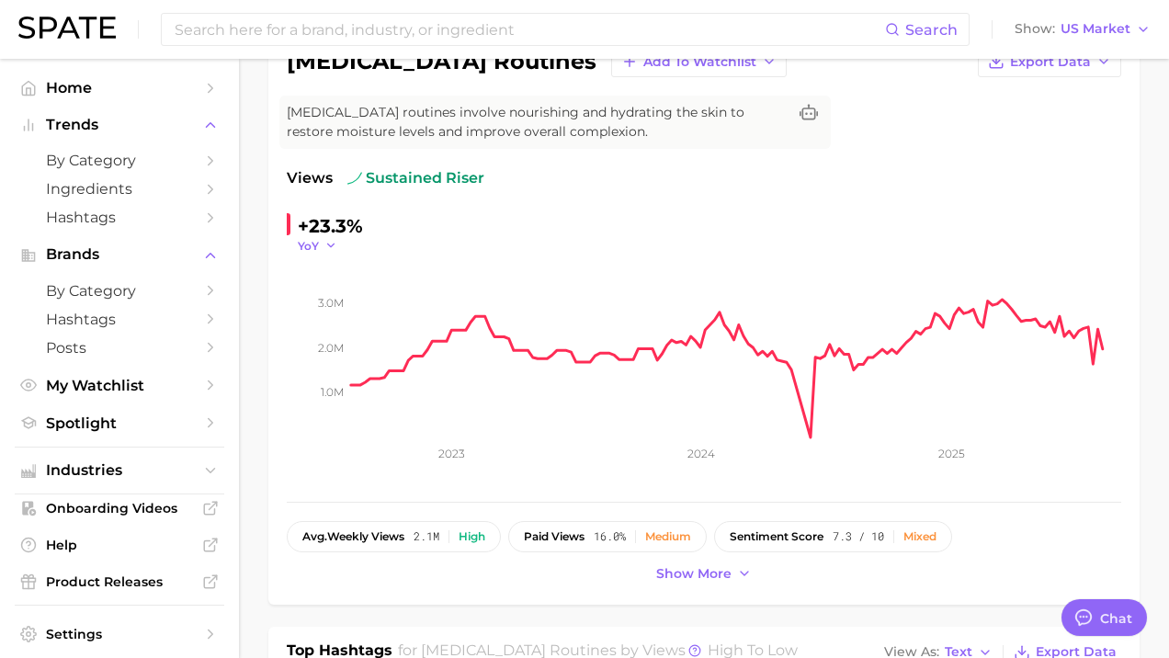
click at [329, 246] on polyline "button" at bounding box center [330, 245] width 6 height 3
click at [329, 345] on span "MoM" at bounding box center [323, 338] width 32 height 16
click at [335, 246] on icon "button" at bounding box center [337, 245] width 13 height 13
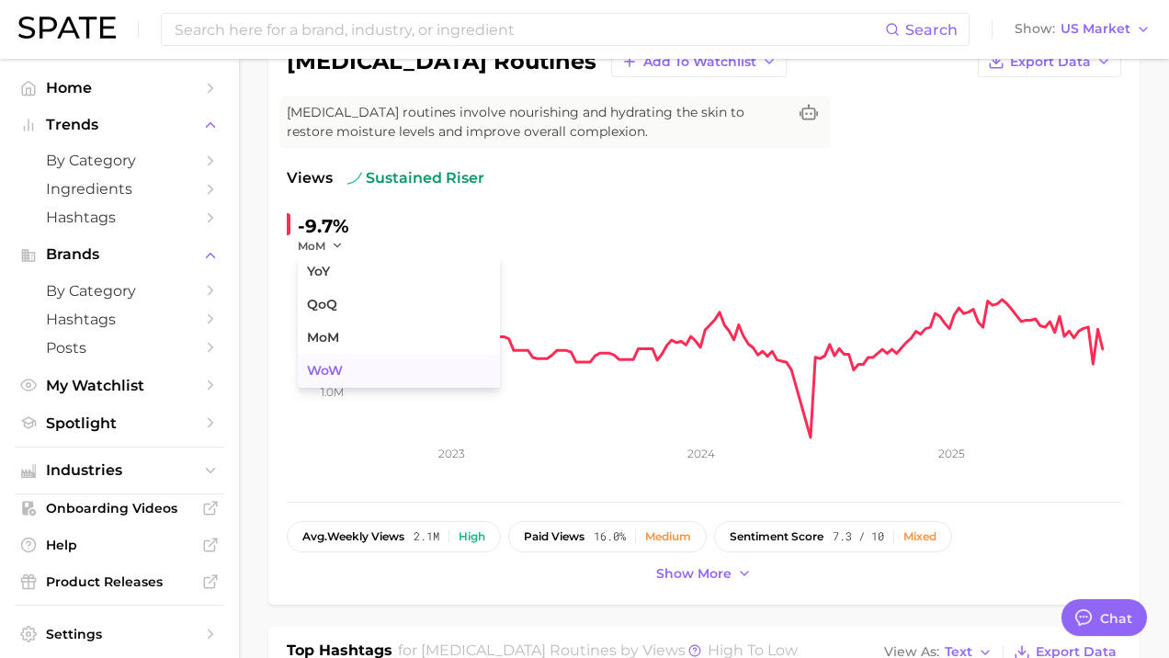
click at [347, 370] on button "WoW" at bounding box center [399, 371] width 202 height 33
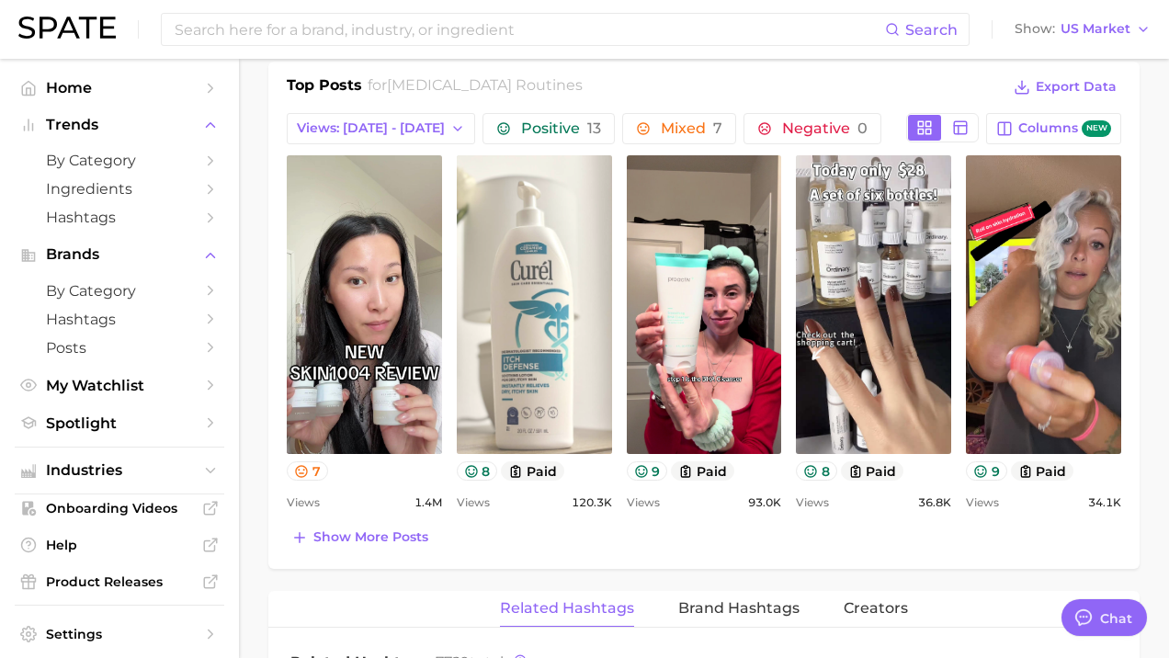
scroll to position [865, 0]
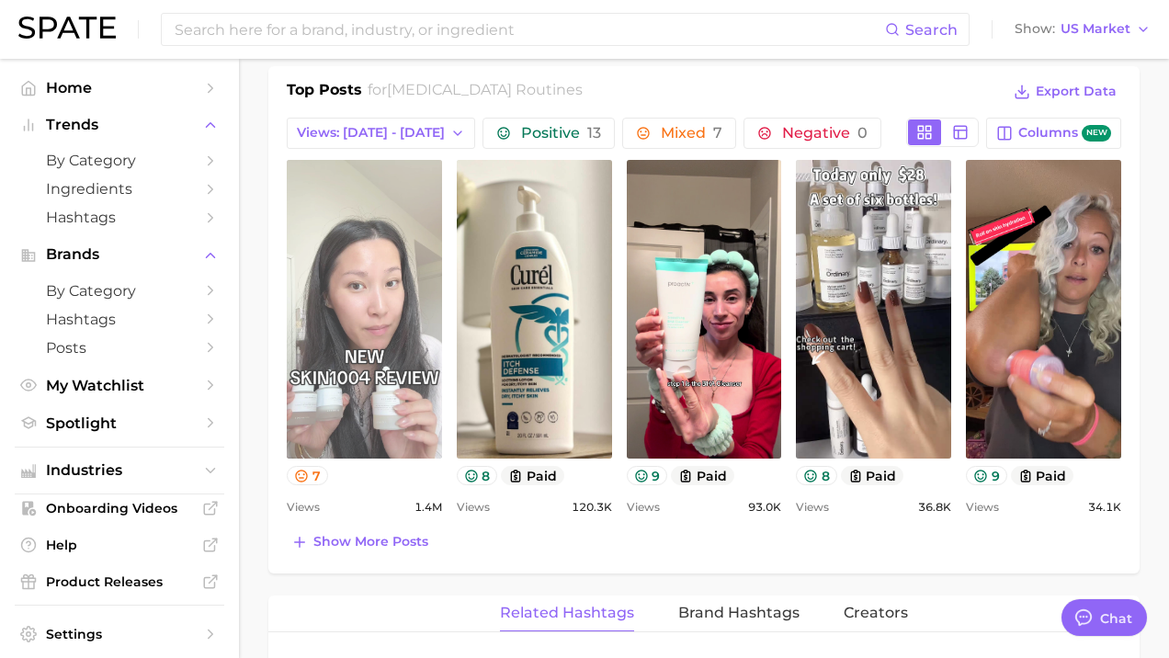
click at [335, 282] on link "view post on TikTok" at bounding box center [364, 309] width 155 height 299
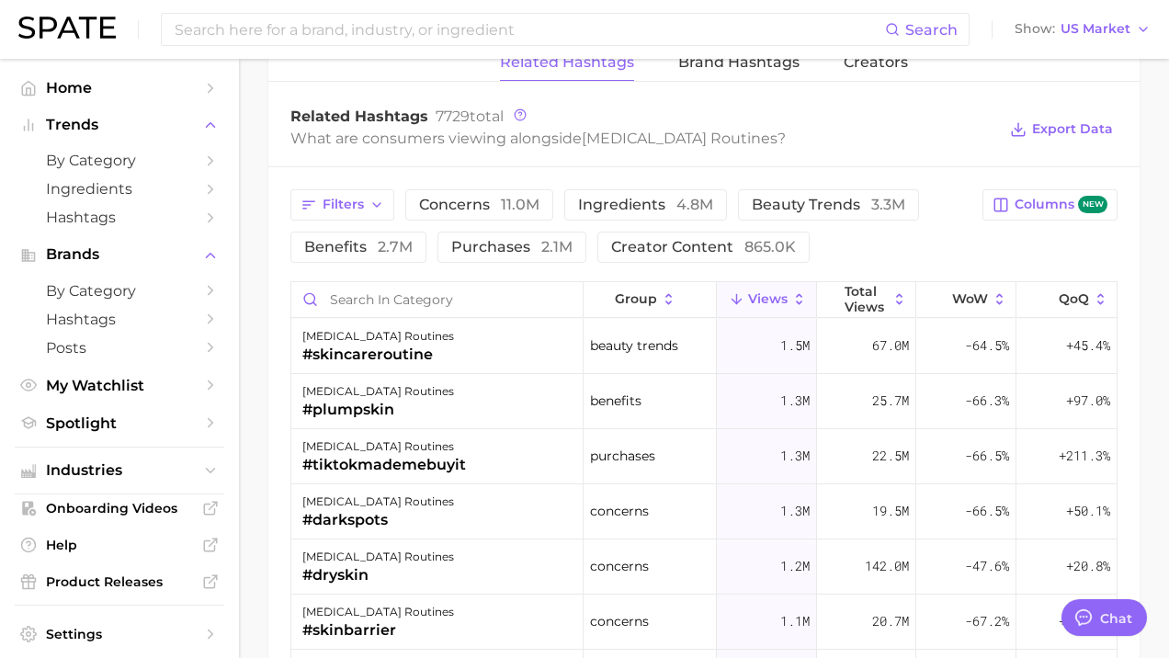
scroll to position [1422, 0]
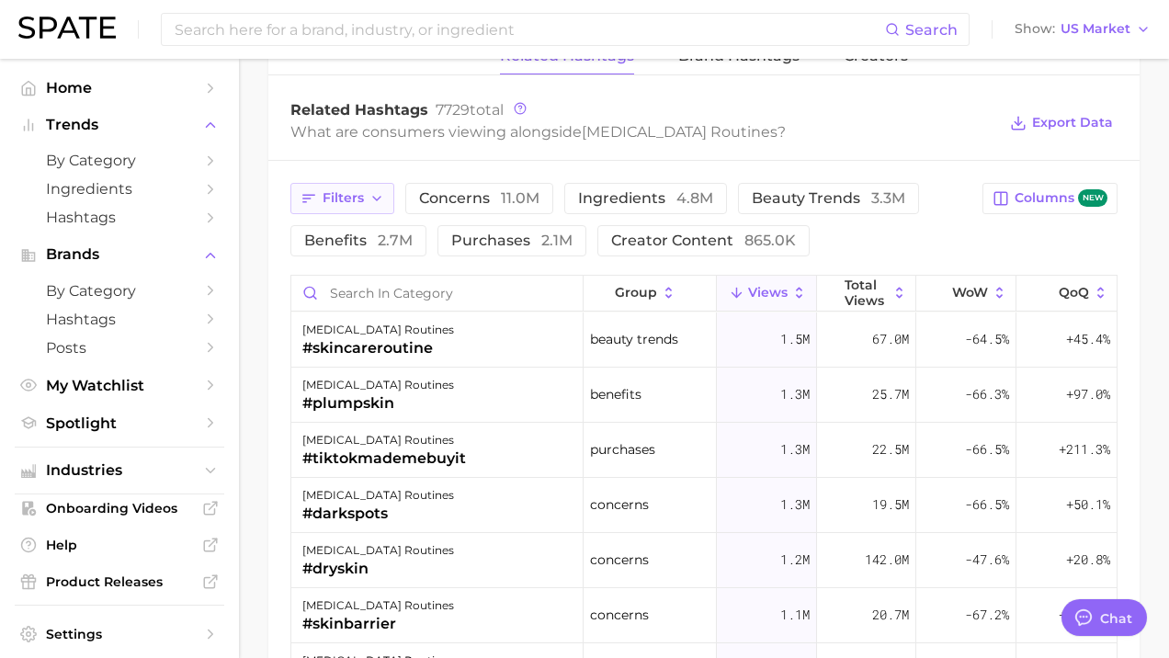
click at [365, 198] on button "Filters" at bounding box center [342, 198] width 104 height 31
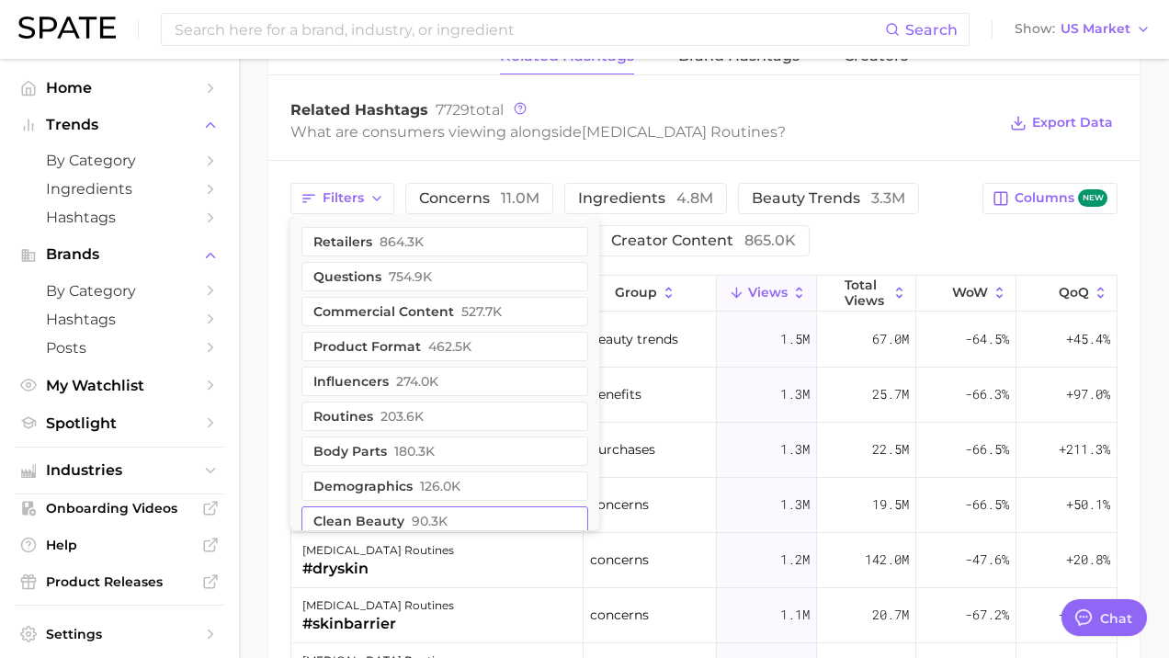
click at [412, 519] on span "90.3k" at bounding box center [430, 521] width 36 height 15
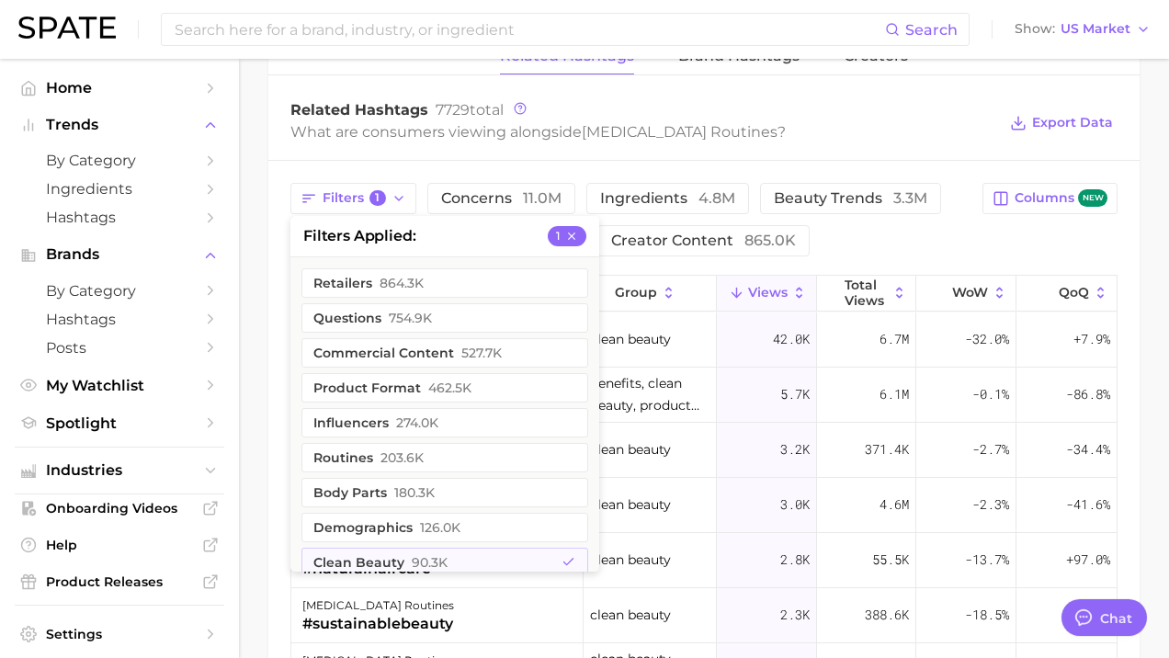
click at [810, 97] on div "Related Hashtags 7729 total What are consumers viewing alongside [MEDICAL_DATA]…" at bounding box center [703, 123] width 871 height 74
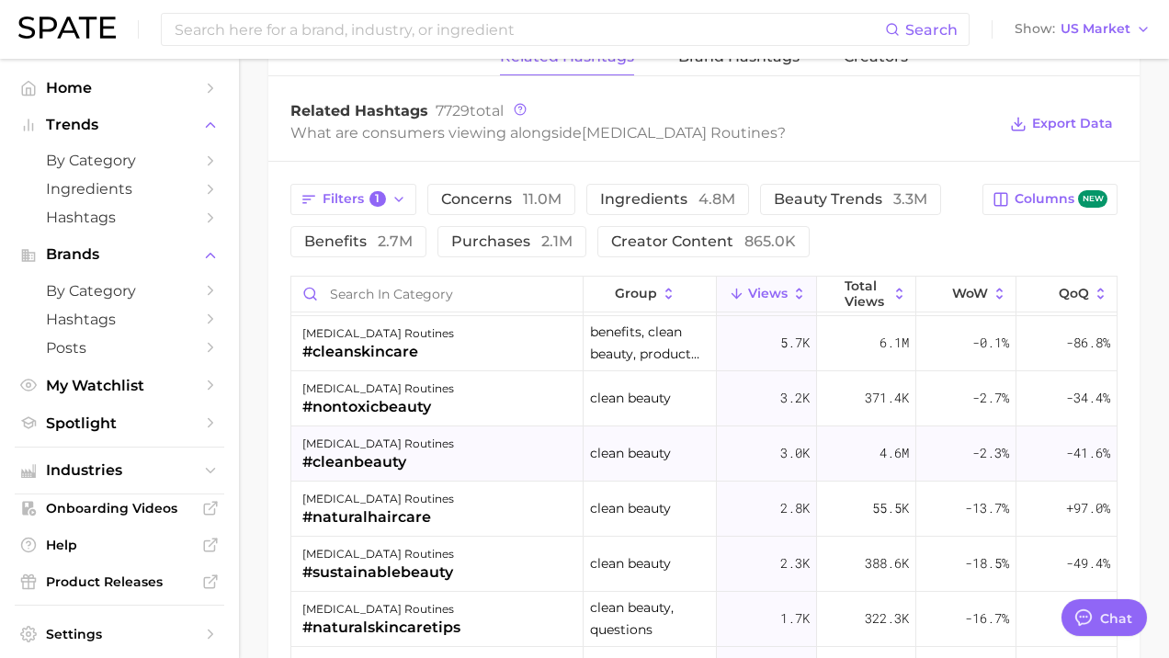
scroll to position [0, 0]
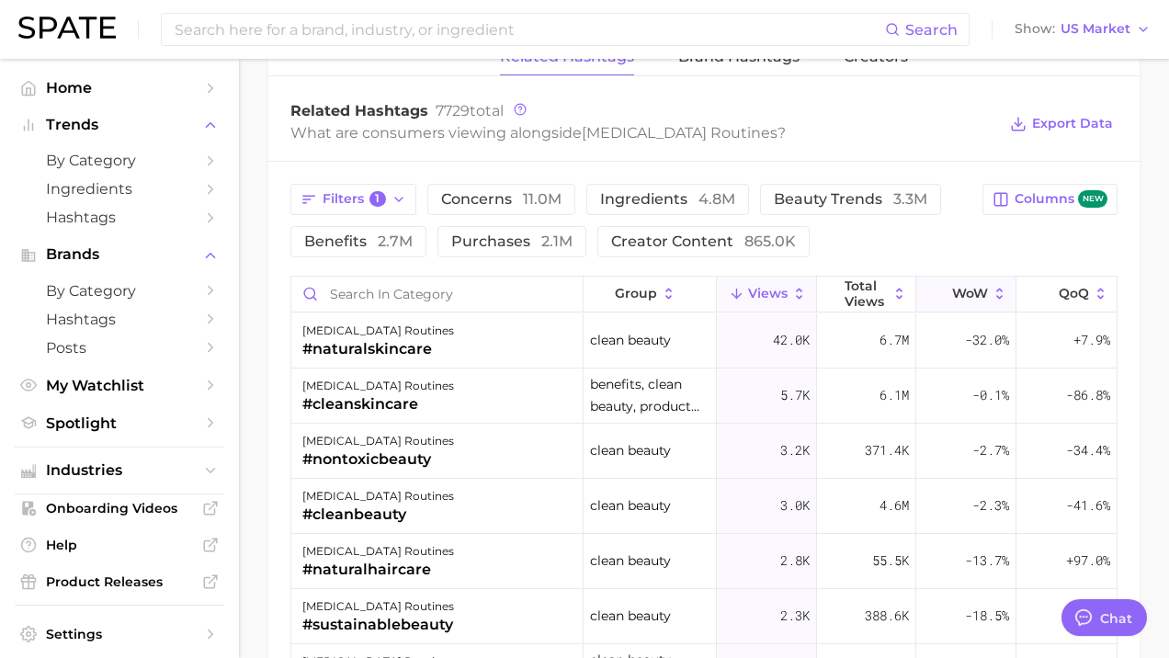
click at [956, 300] on icon at bounding box center [1000, 294] width 17 height 17
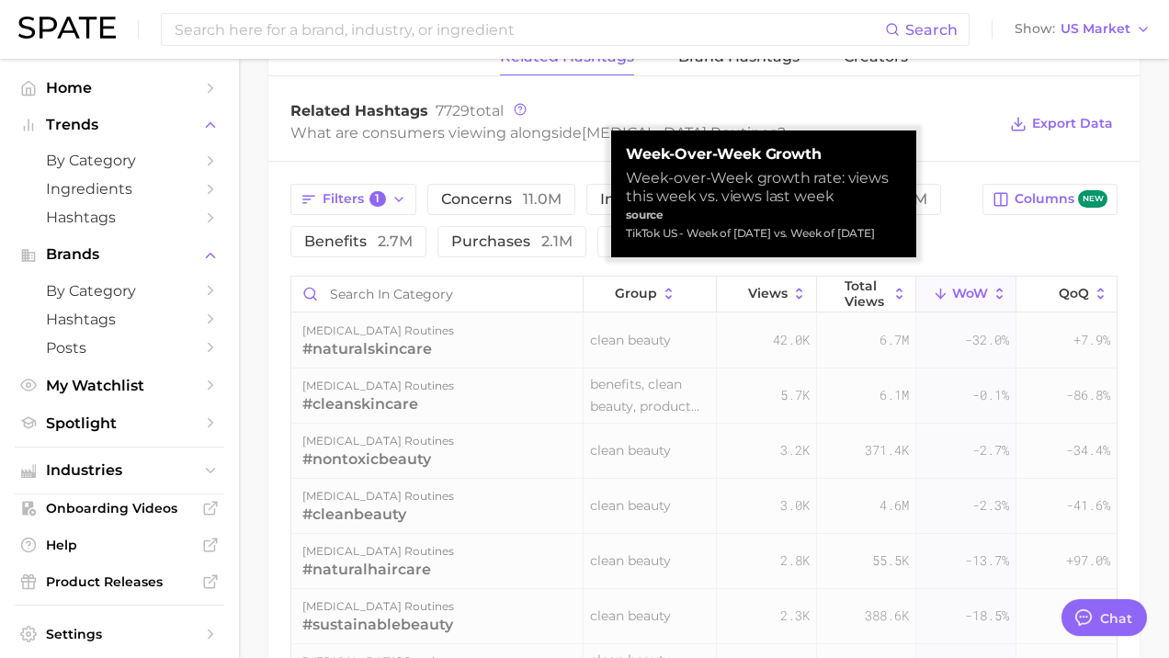
click at [956, 301] on button "WoW" at bounding box center [966, 295] width 100 height 36
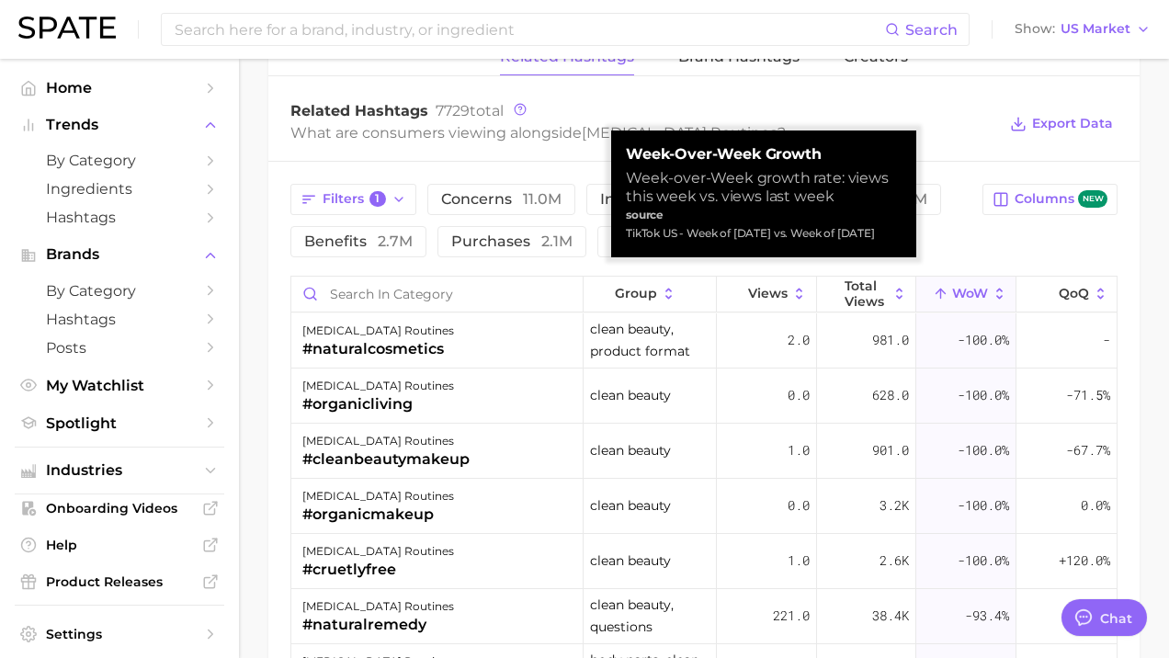
click at [956, 299] on icon at bounding box center [1000, 294] width 17 height 17
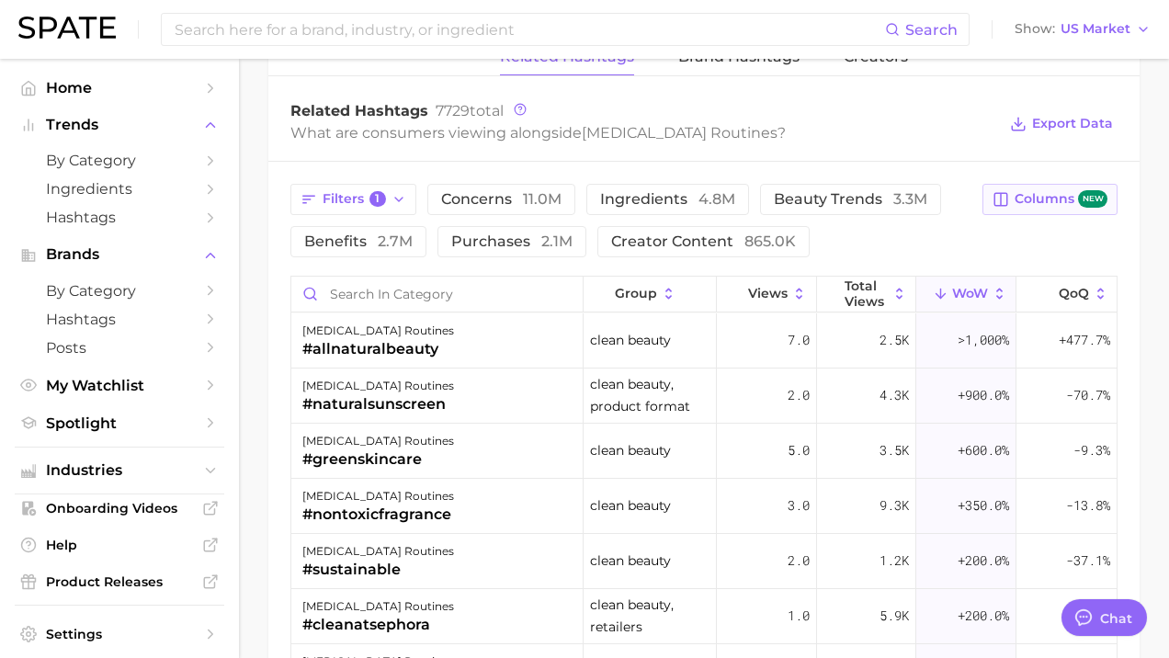
click at [956, 200] on span "Columns new" at bounding box center [1061, 198] width 93 height 17
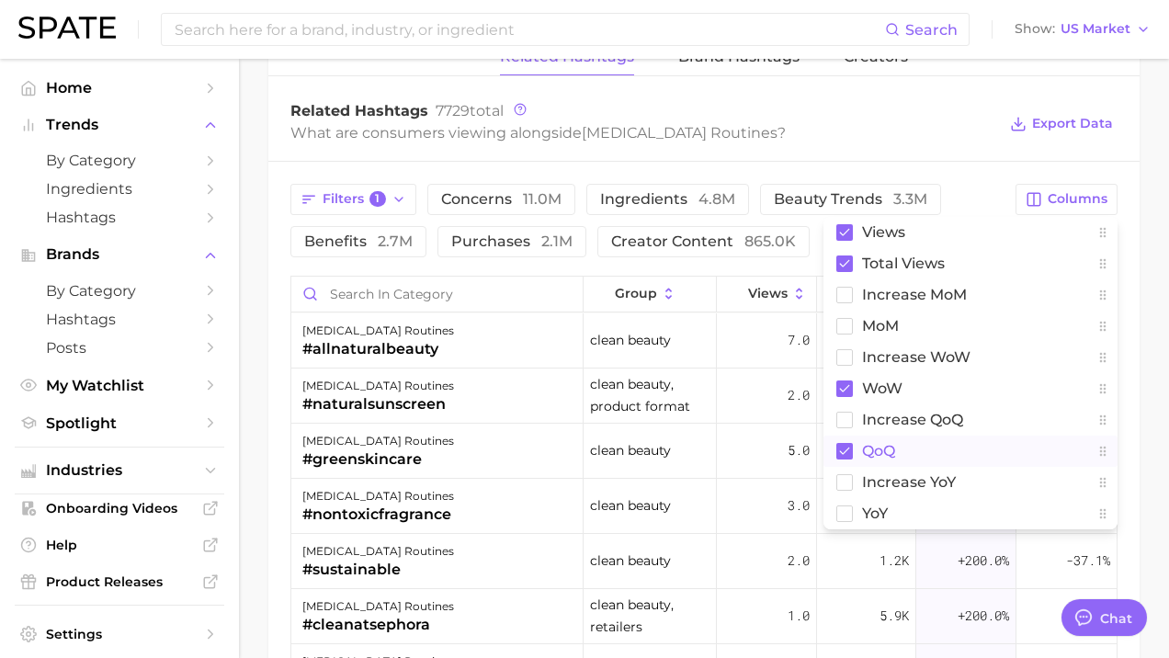
click at [846, 458] on rect at bounding box center [844, 451] width 17 height 17
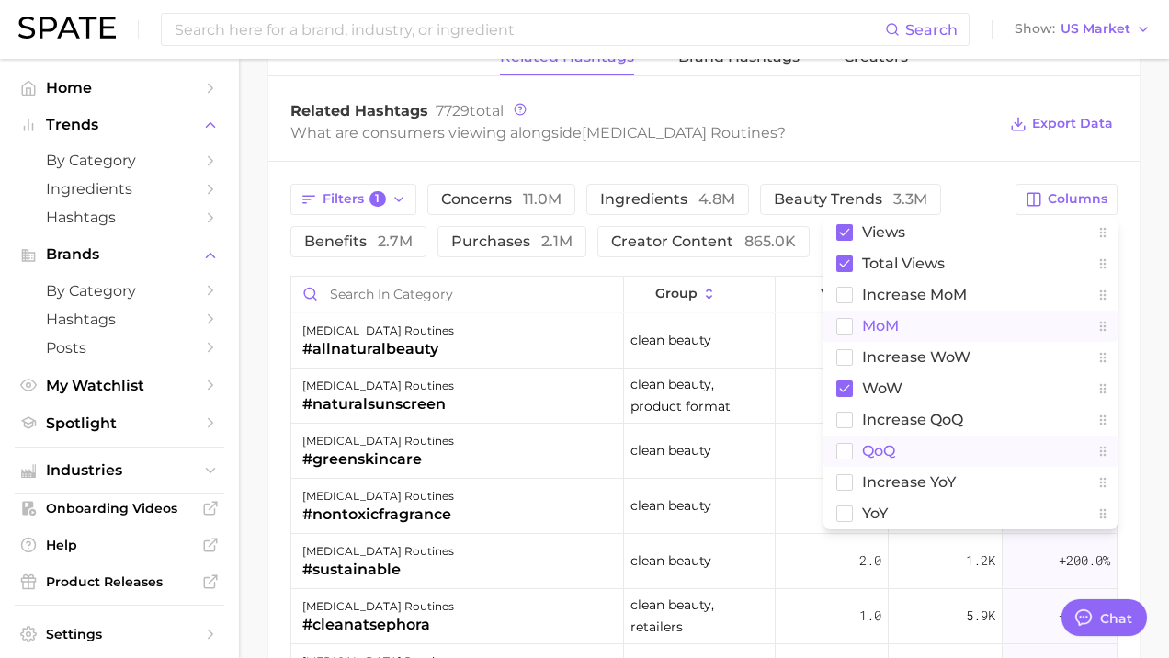
click at [852, 329] on rect at bounding box center [845, 326] width 16 height 16
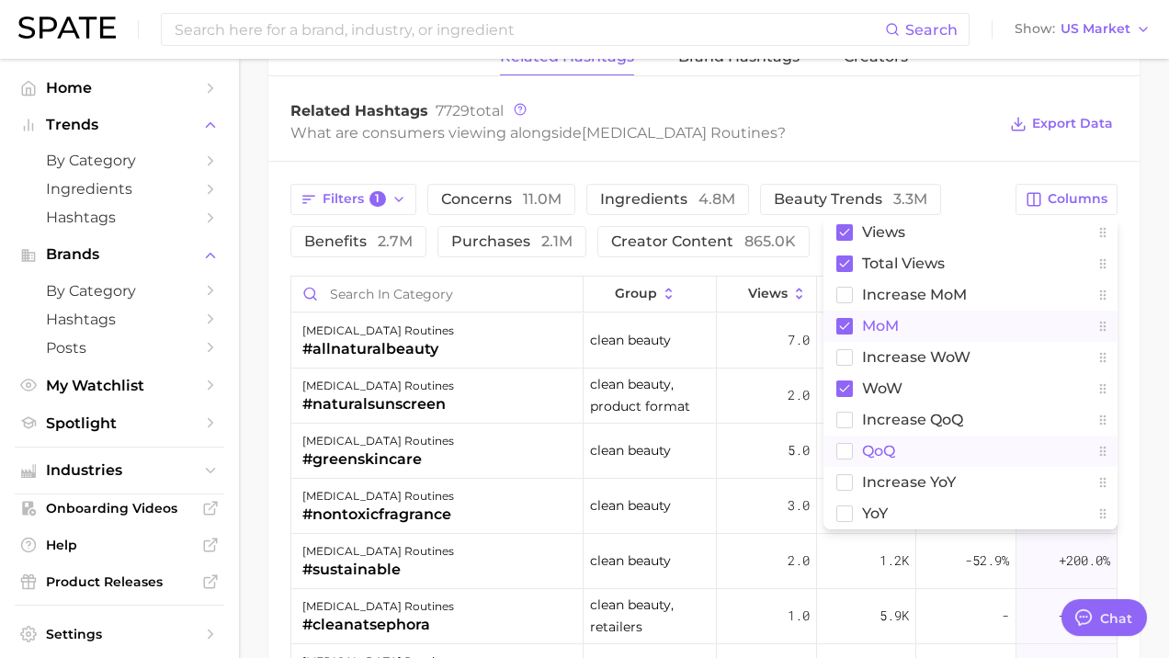
click at [906, 139] on div "What are consumers viewing alongside [MEDICAL_DATA] routines ?" at bounding box center [643, 132] width 706 height 25
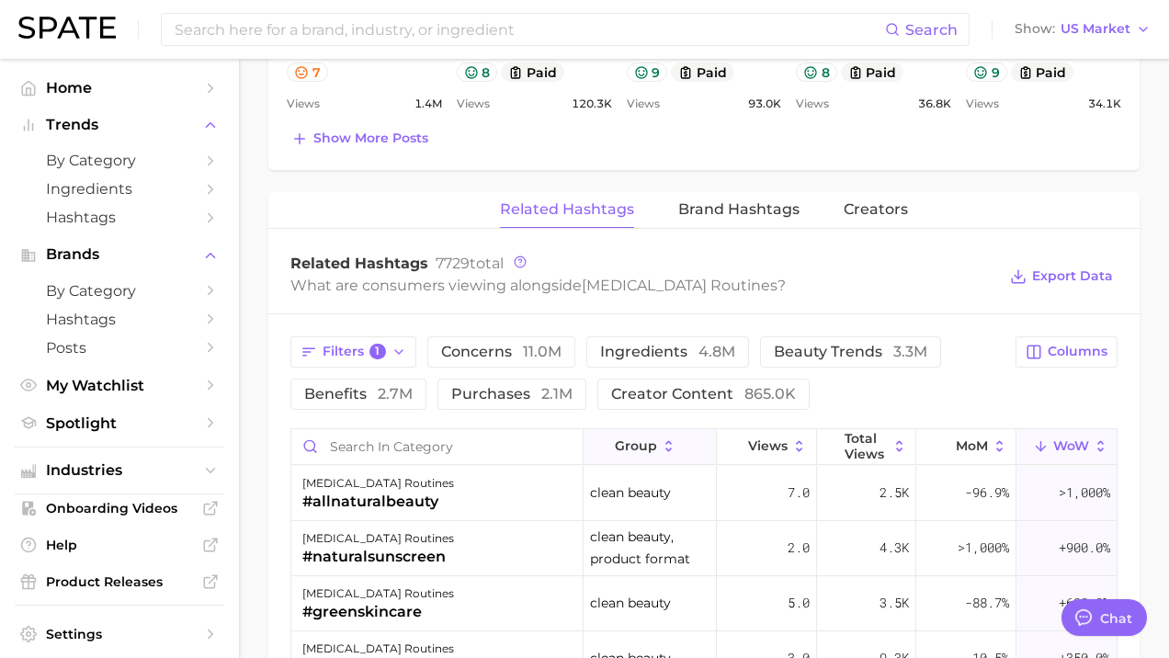
scroll to position [1272, 0]
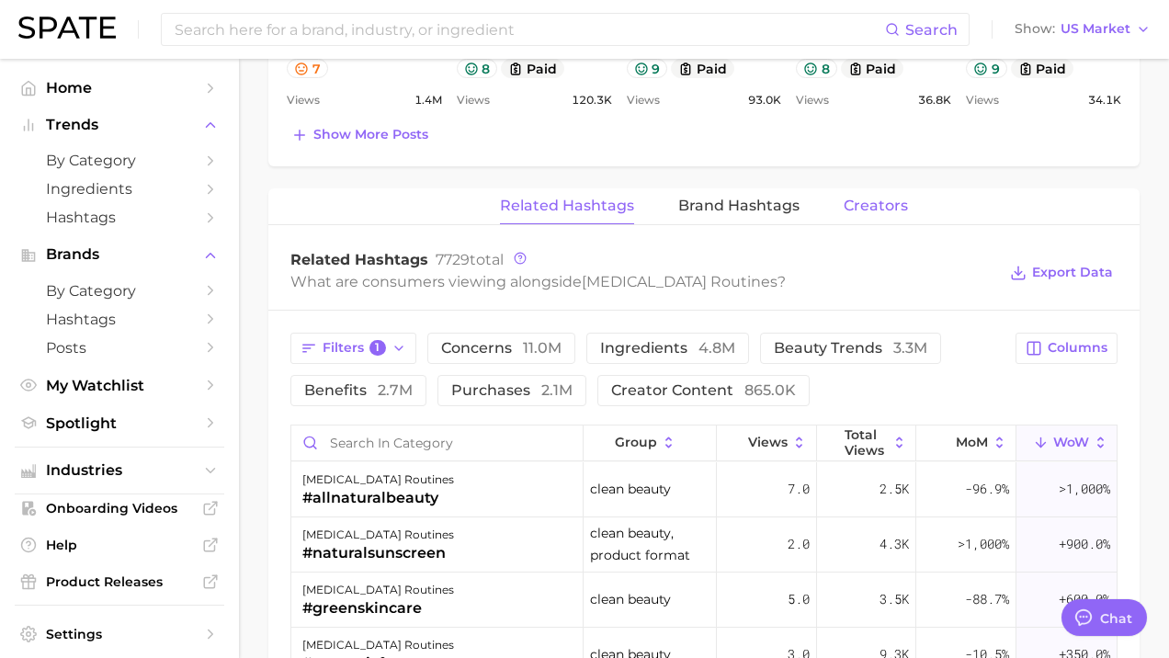
click at [880, 203] on span "Creators" at bounding box center [876, 206] width 64 height 17
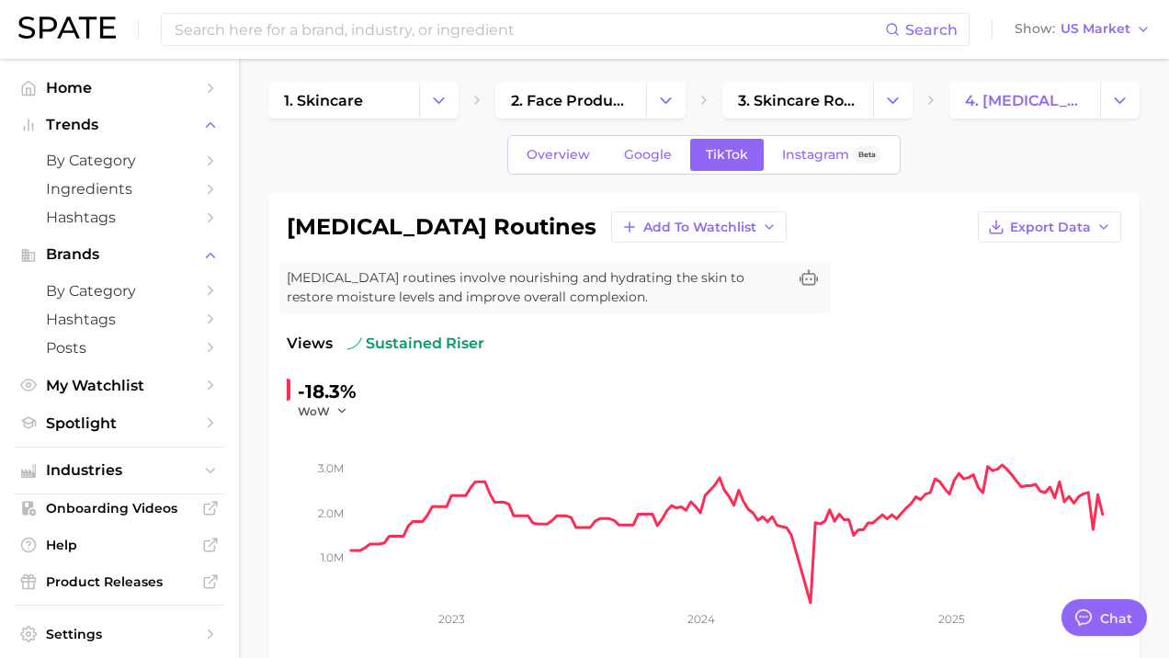
scroll to position [13, 0]
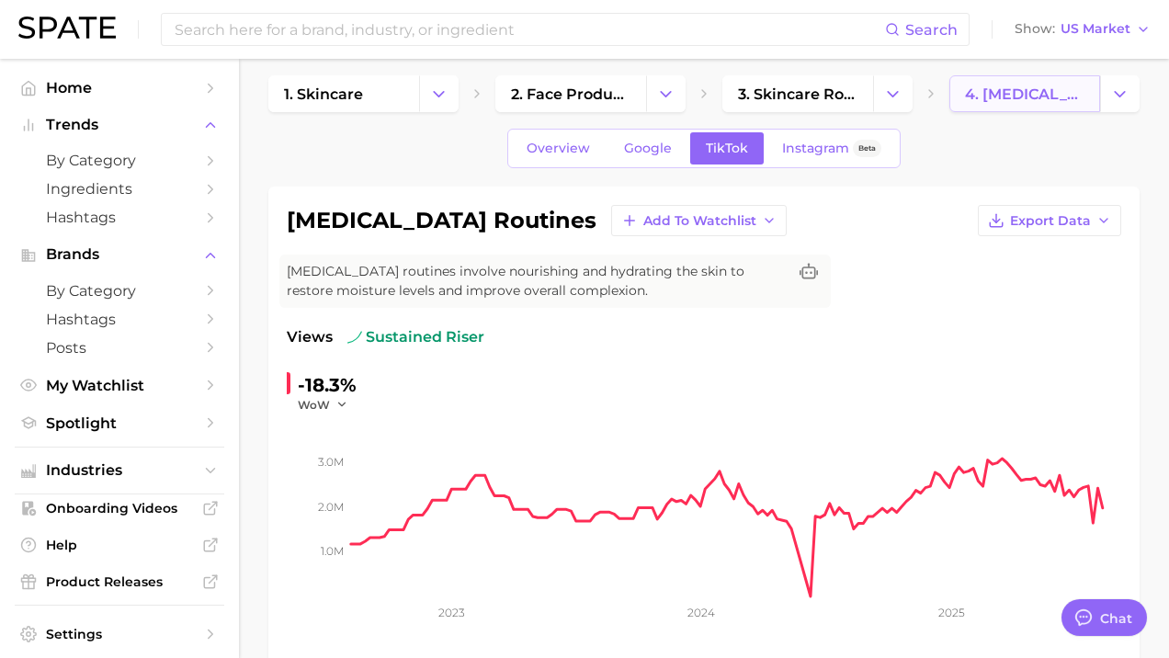
click at [956, 96] on span "4. [MEDICAL_DATA] routines" at bounding box center [1024, 93] width 119 height 17
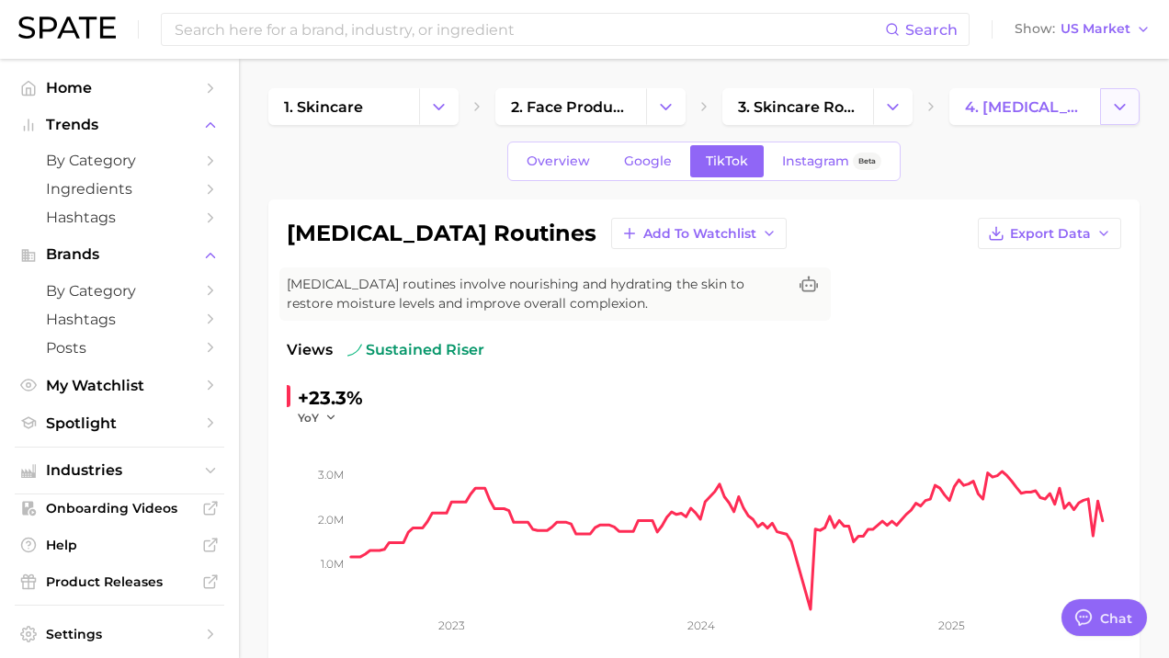
click at [956, 114] on icon "Change Category" at bounding box center [1119, 106] width 19 height 19
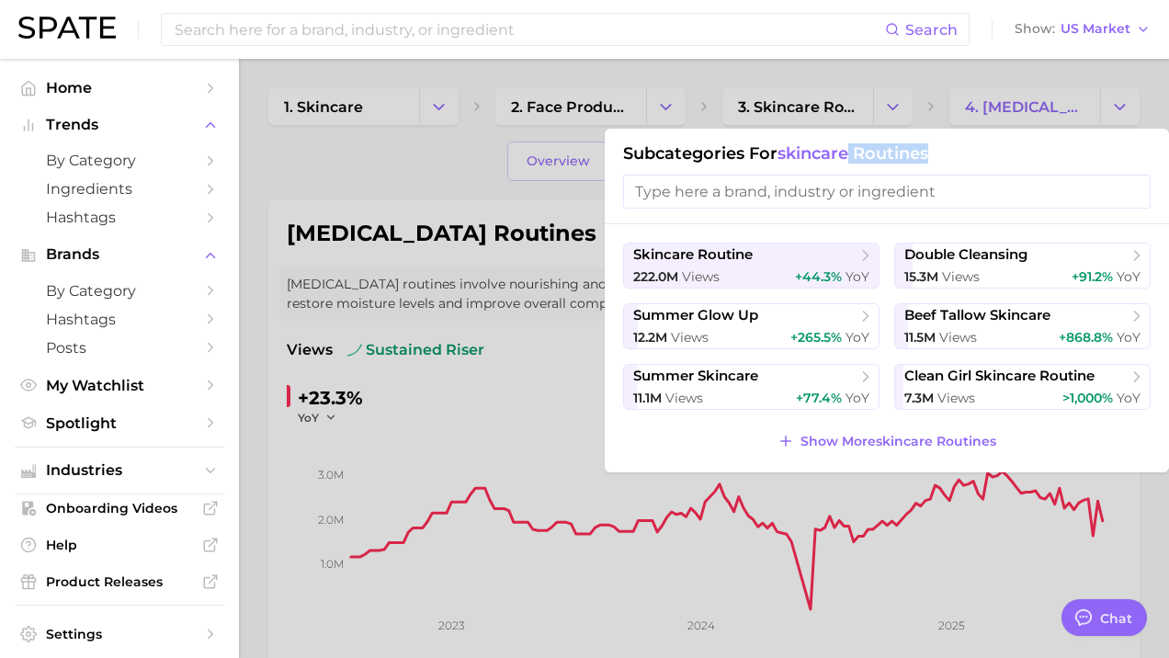
drag, startPoint x: 976, startPoint y: 153, endPoint x: 854, endPoint y: 148, distance: 122.3
click at [854, 148] on h1 "Subcategories for skincare routines" at bounding box center [887, 153] width 528 height 20
click at [956, 378] on icon at bounding box center [1137, 377] width 18 height 18
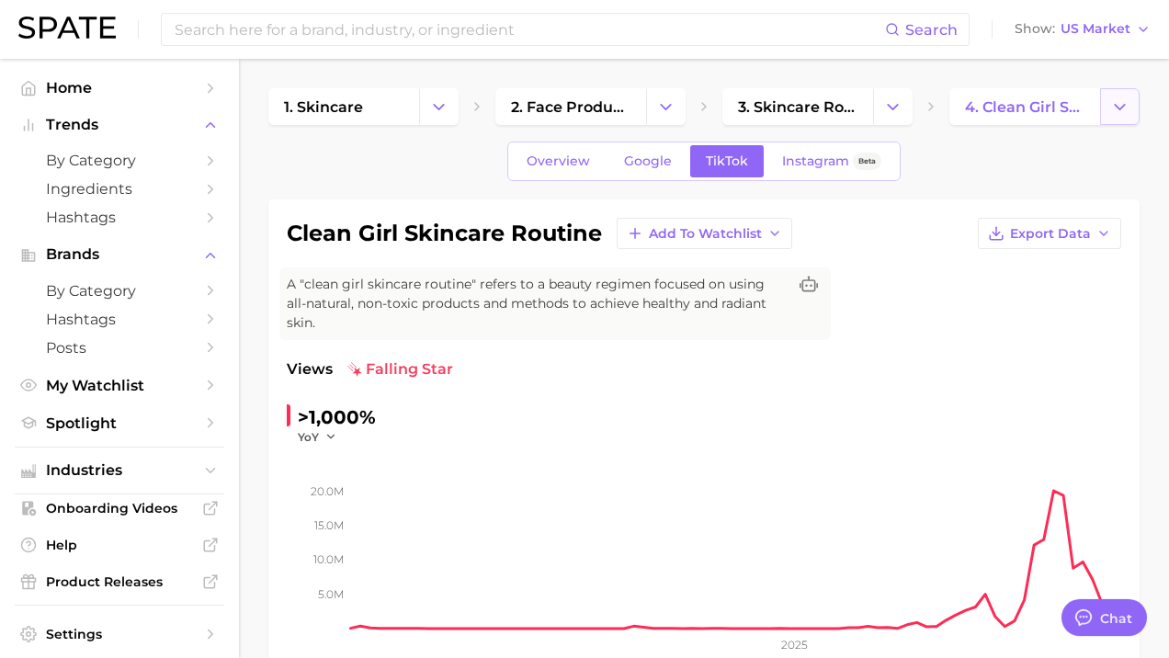
click at [956, 108] on polyline "Change Category" at bounding box center [1120, 106] width 10 height 5
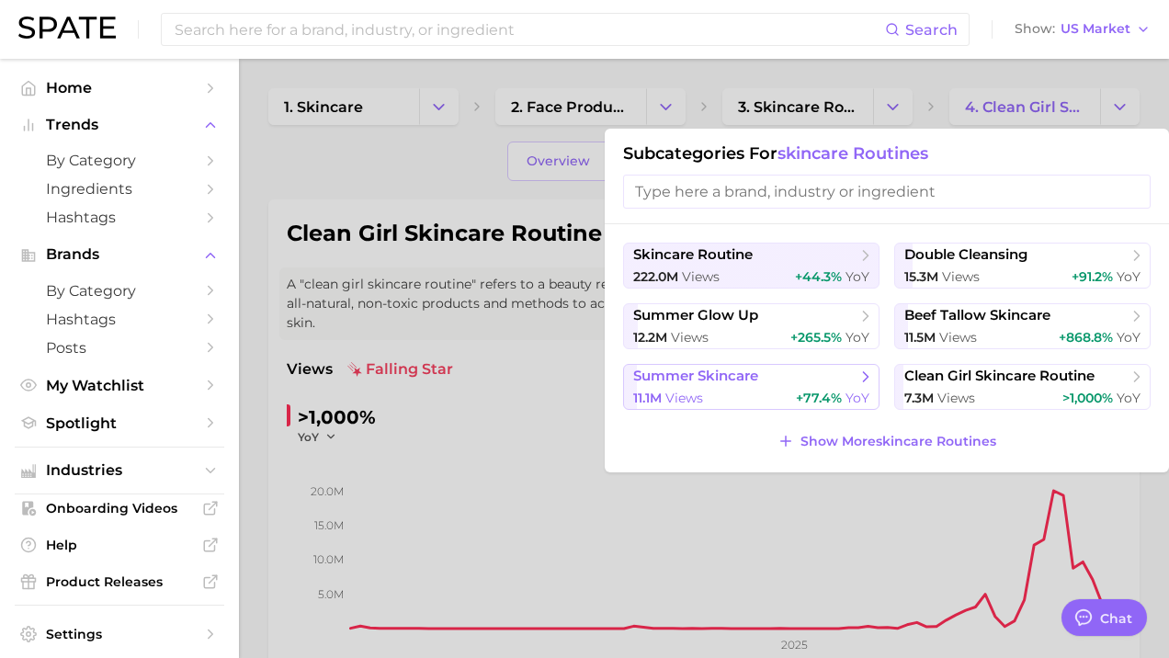
click at [752, 383] on span "summer skincare" at bounding box center [695, 376] width 125 height 17
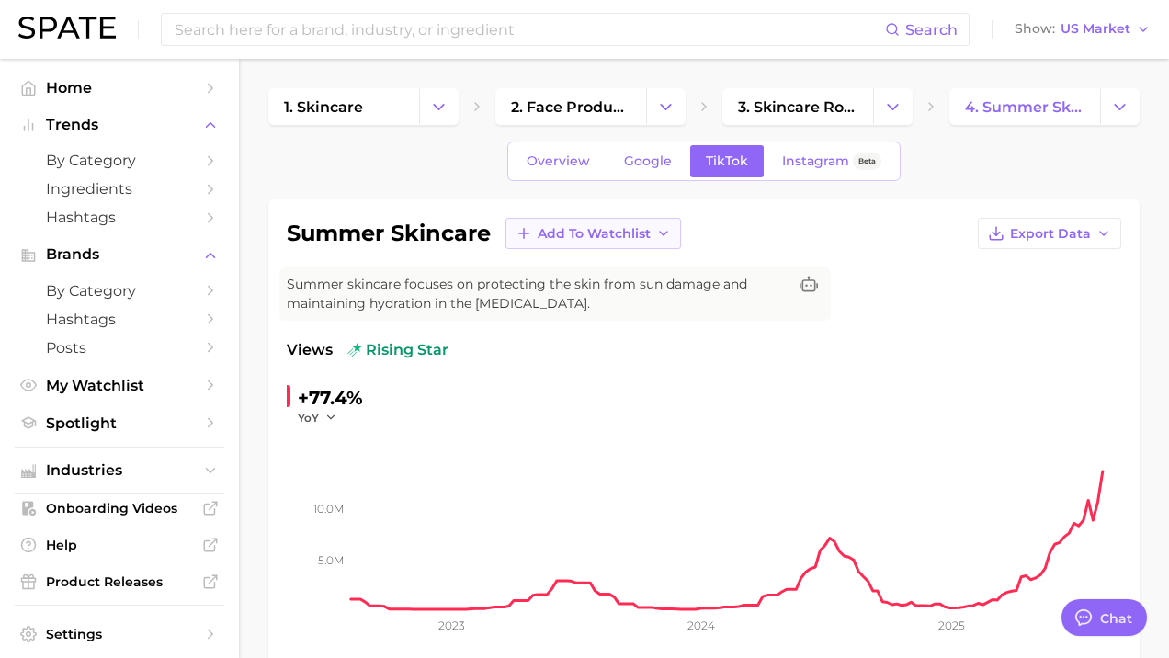
click at [547, 236] on span "Add to Watchlist" at bounding box center [594, 234] width 113 height 16
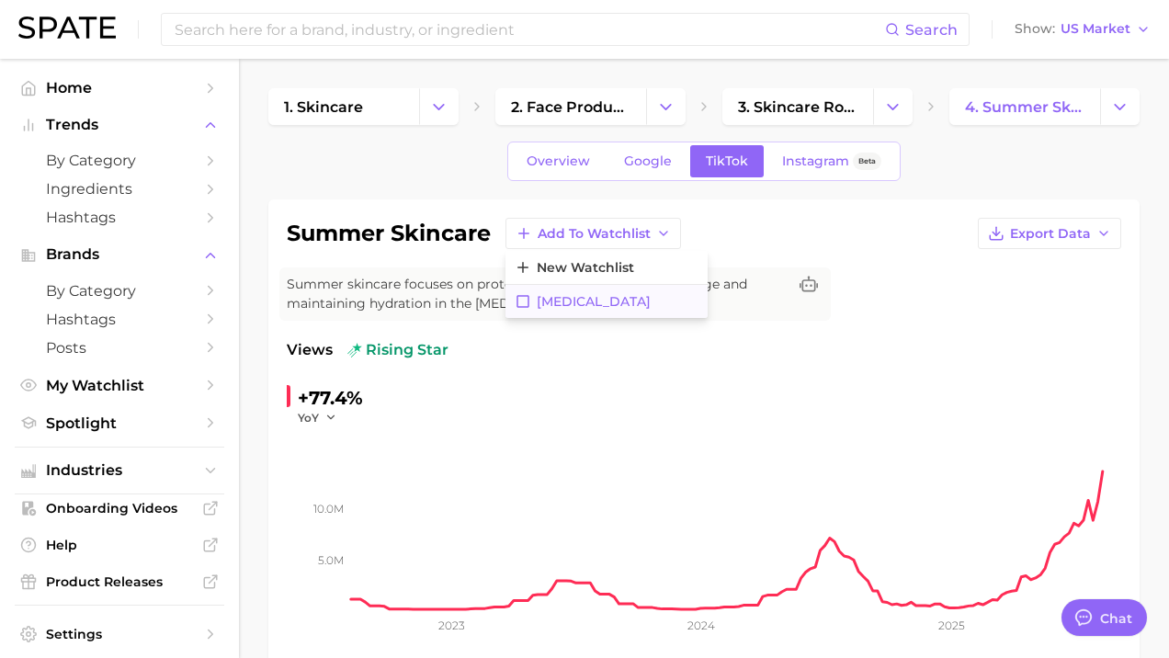
click at [559, 304] on span "[MEDICAL_DATA]" at bounding box center [594, 302] width 114 height 16
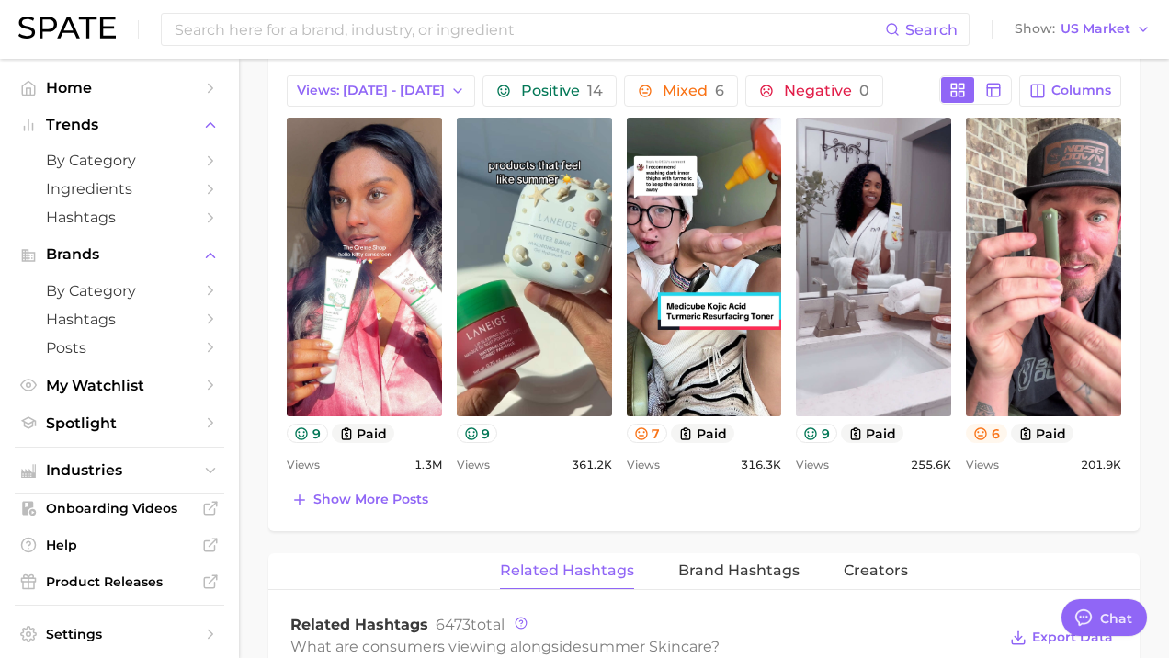
scroll to position [928, 0]
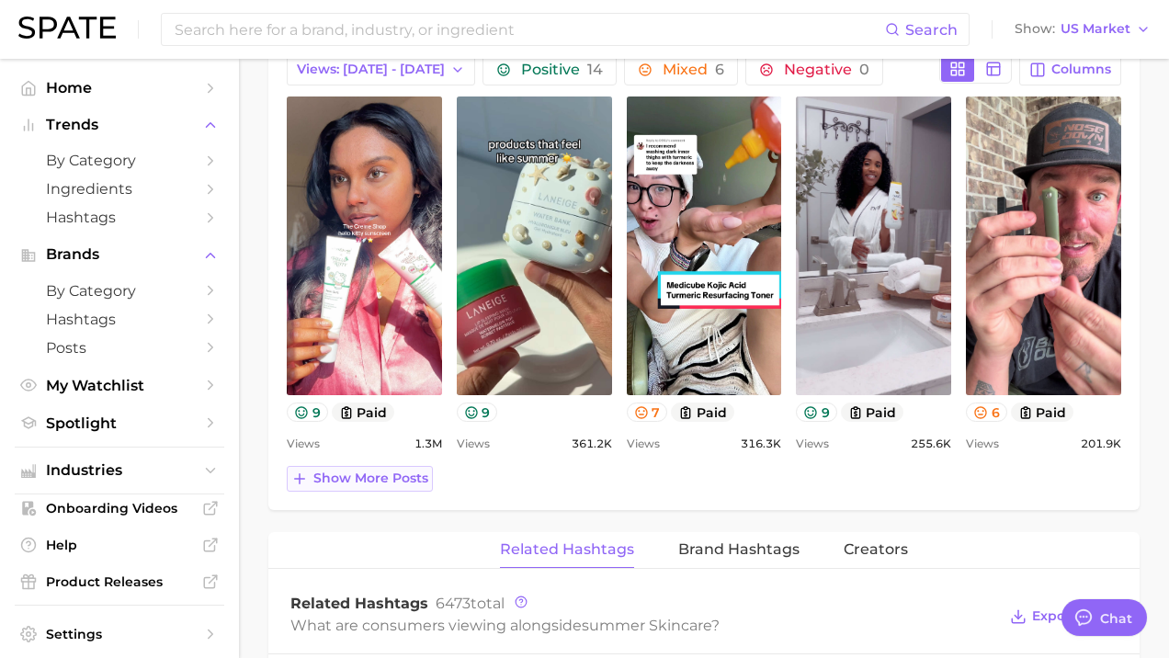
click at [337, 486] on button "Show more posts" at bounding box center [360, 479] width 146 height 26
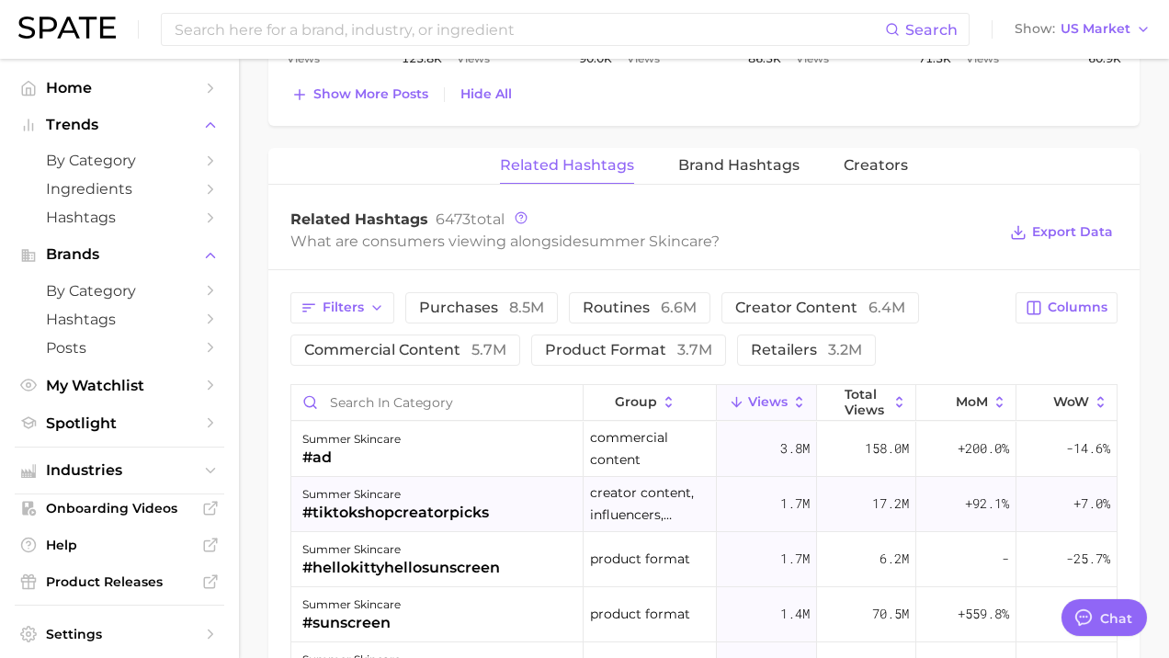
scroll to position [1708, 0]
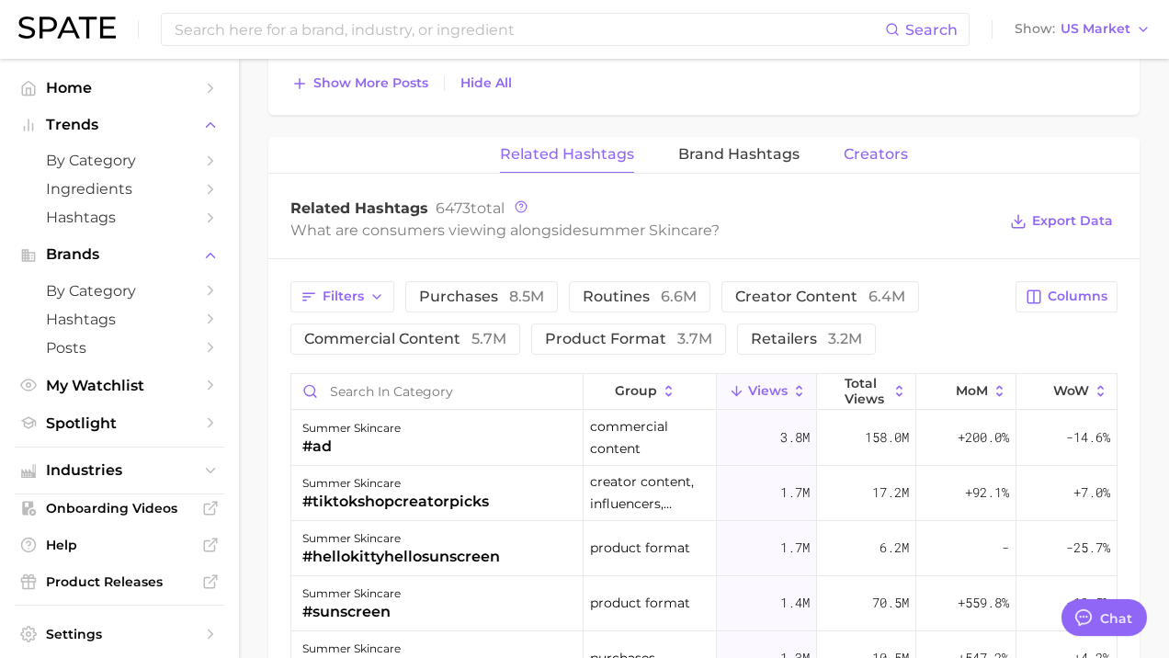
click at [865, 153] on span "Creators" at bounding box center [876, 154] width 64 height 17
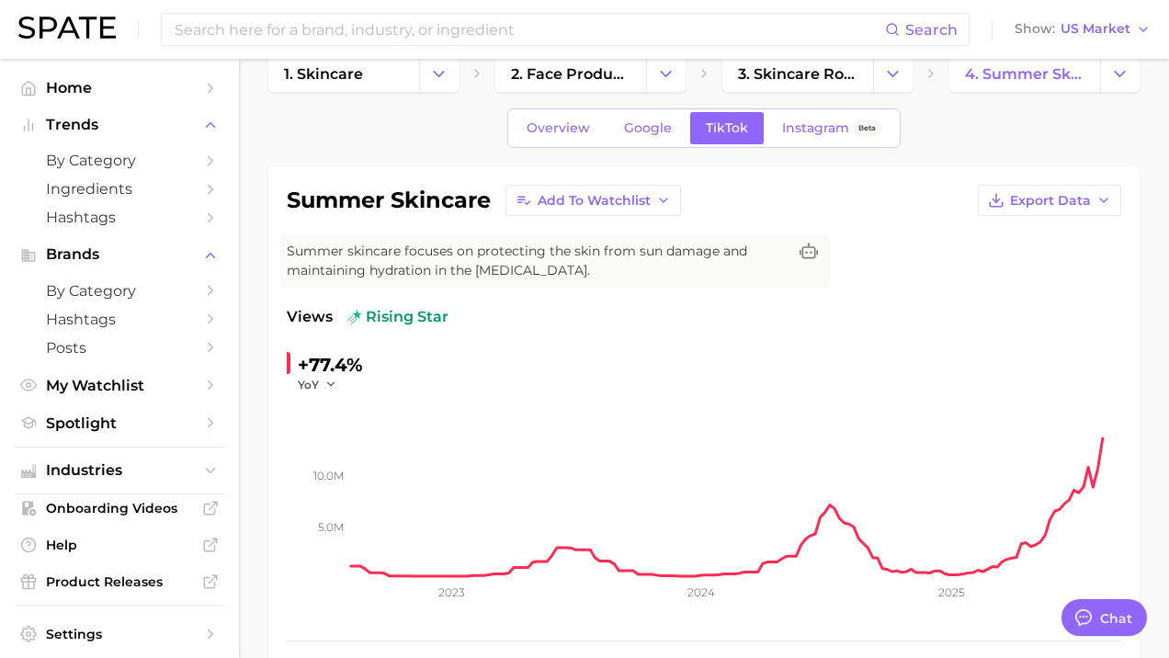
scroll to position [0, 0]
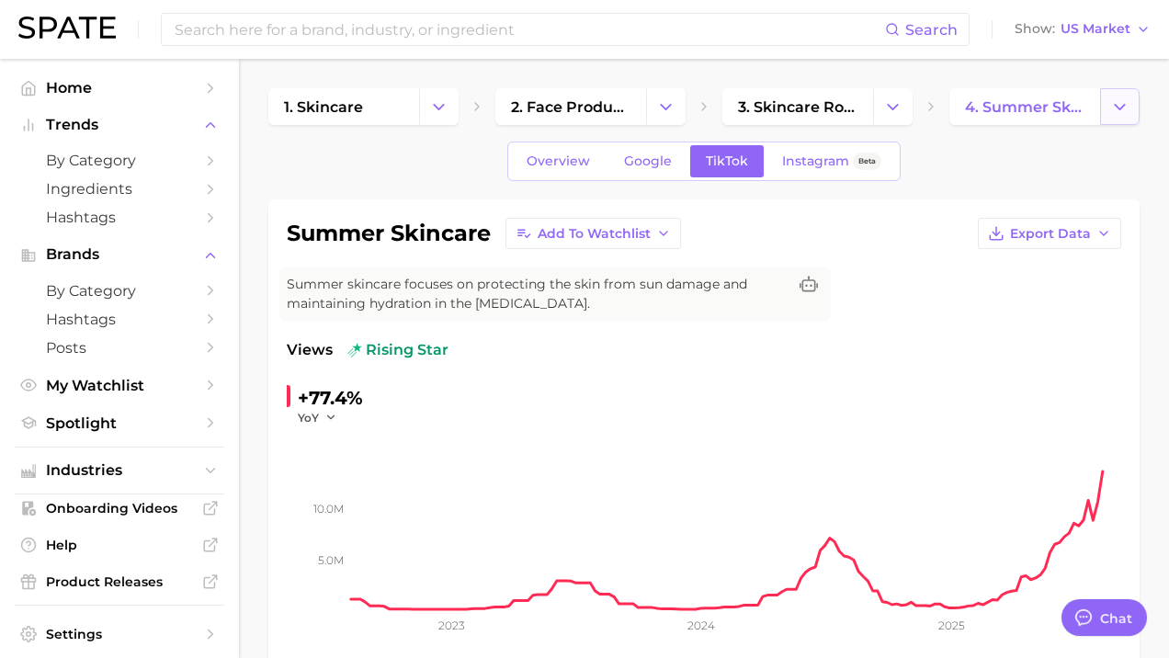
click at [956, 119] on button "Change Category" at bounding box center [1120, 106] width 40 height 37
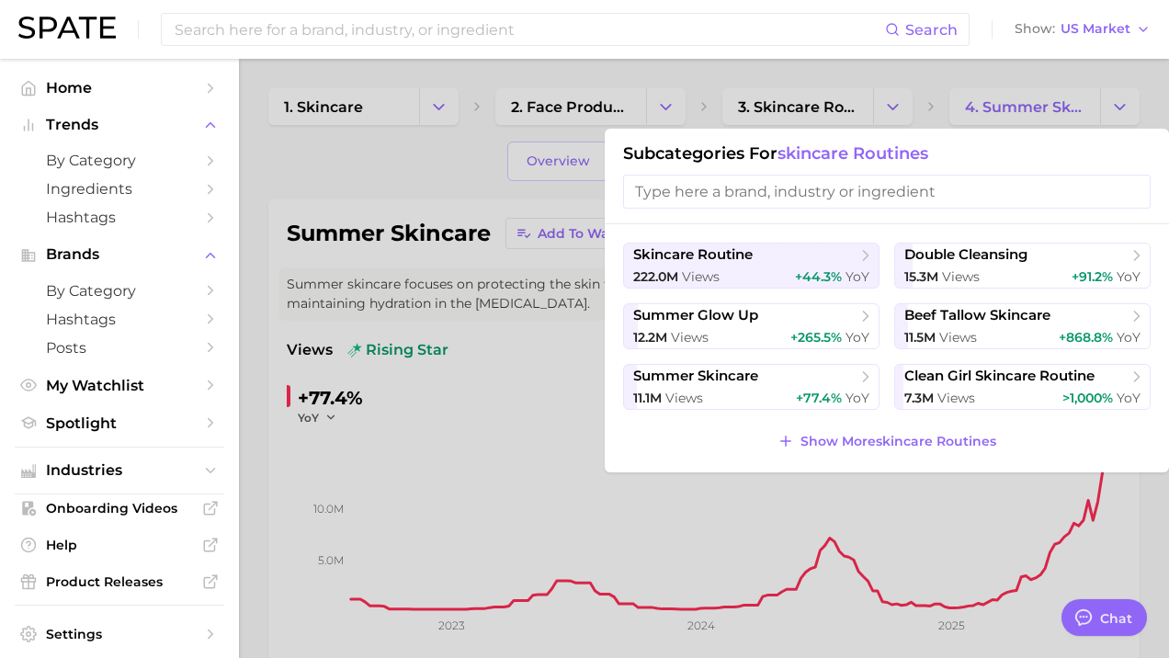
click at [489, 414] on div at bounding box center [584, 329] width 1169 height 658
